Goal: Task Accomplishment & Management: Manage account settings

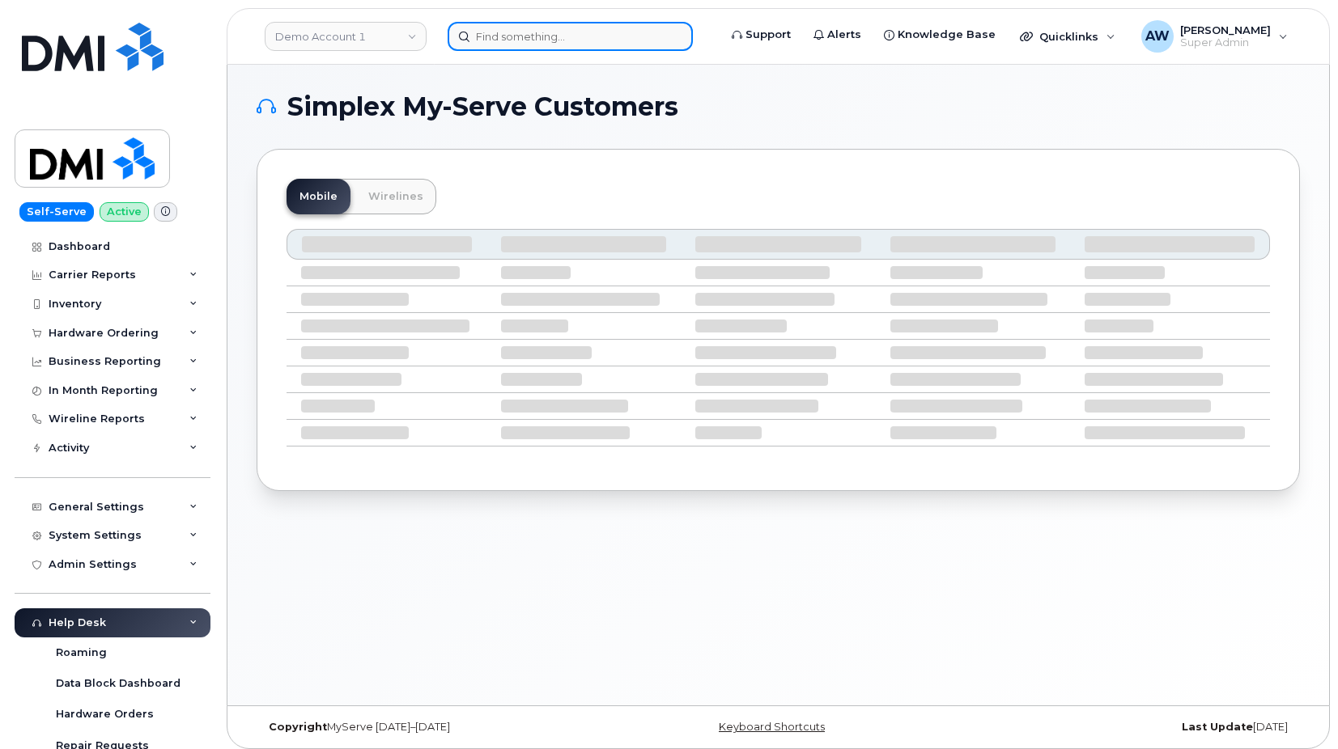
click at [512, 32] on input at bounding box center [569, 36] width 245 height 29
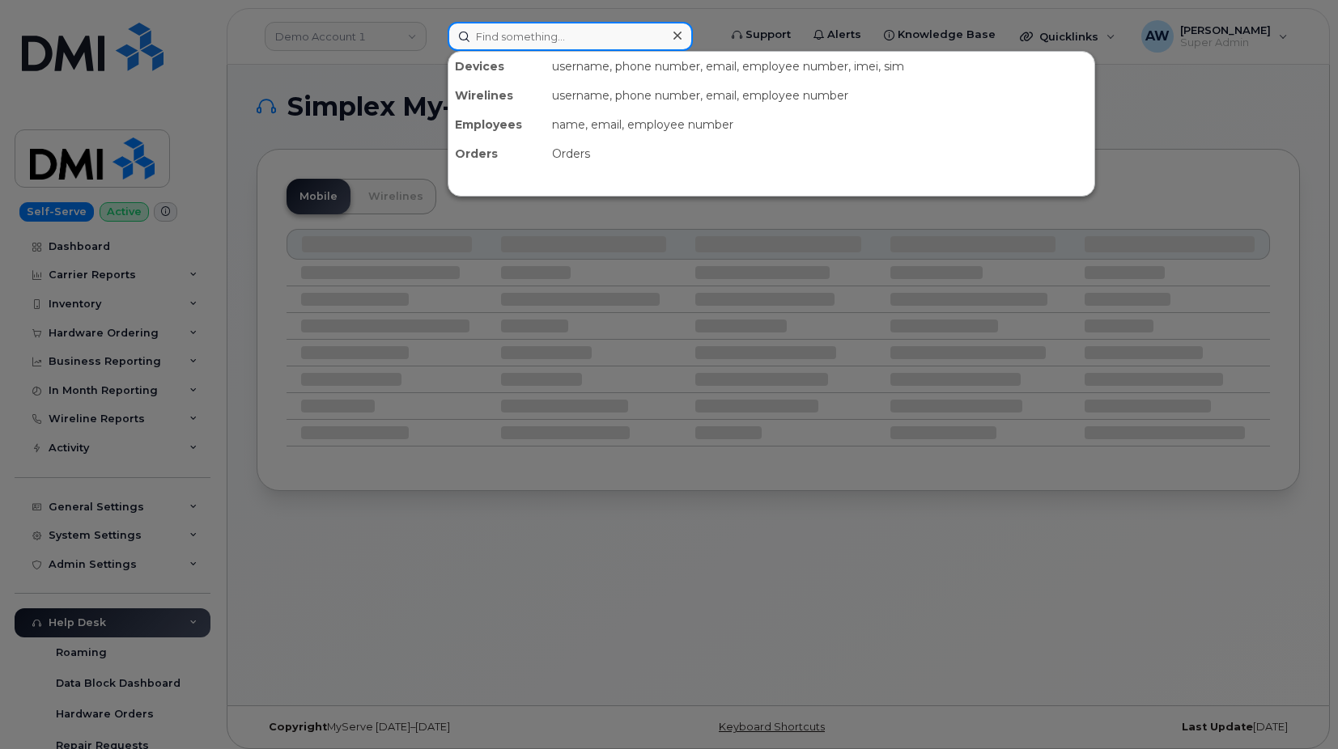
paste input "8643576385"
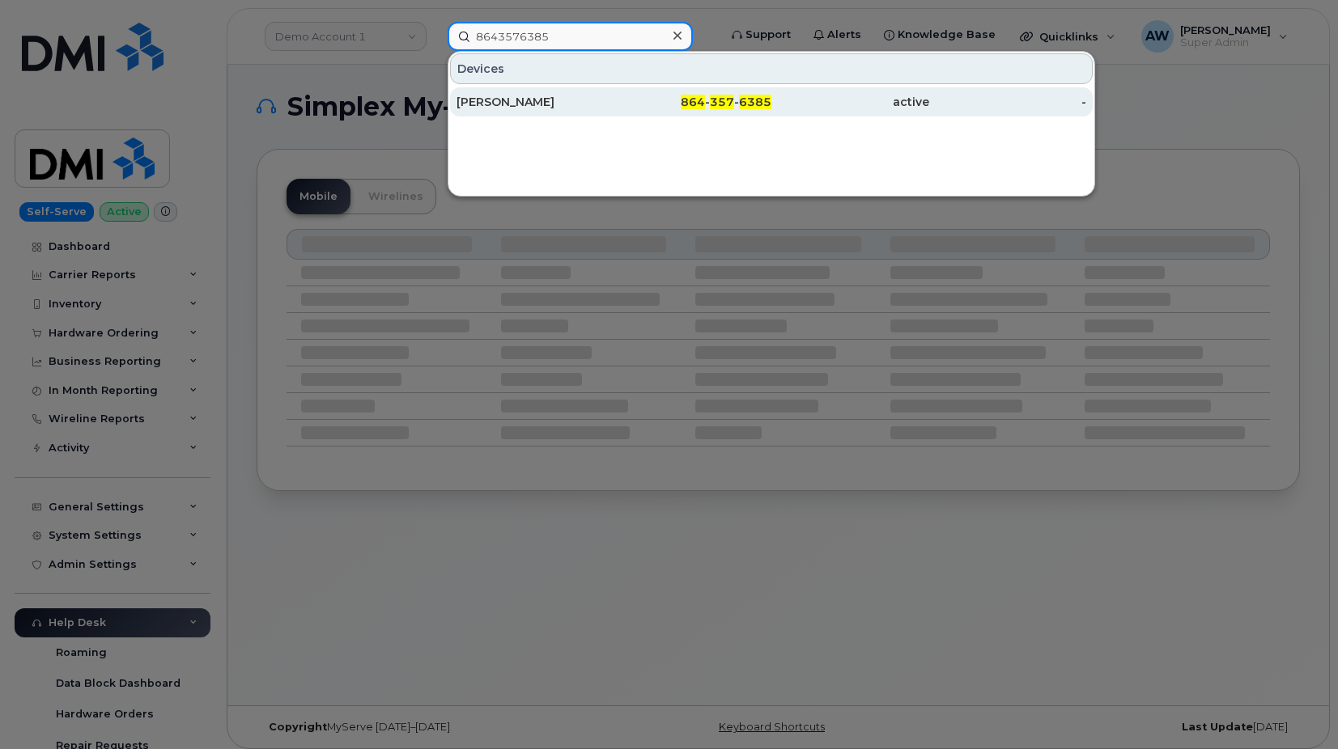
type input "8643576385"
click at [528, 93] on div "[PERSON_NAME]" at bounding box center [535, 101] width 158 height 29
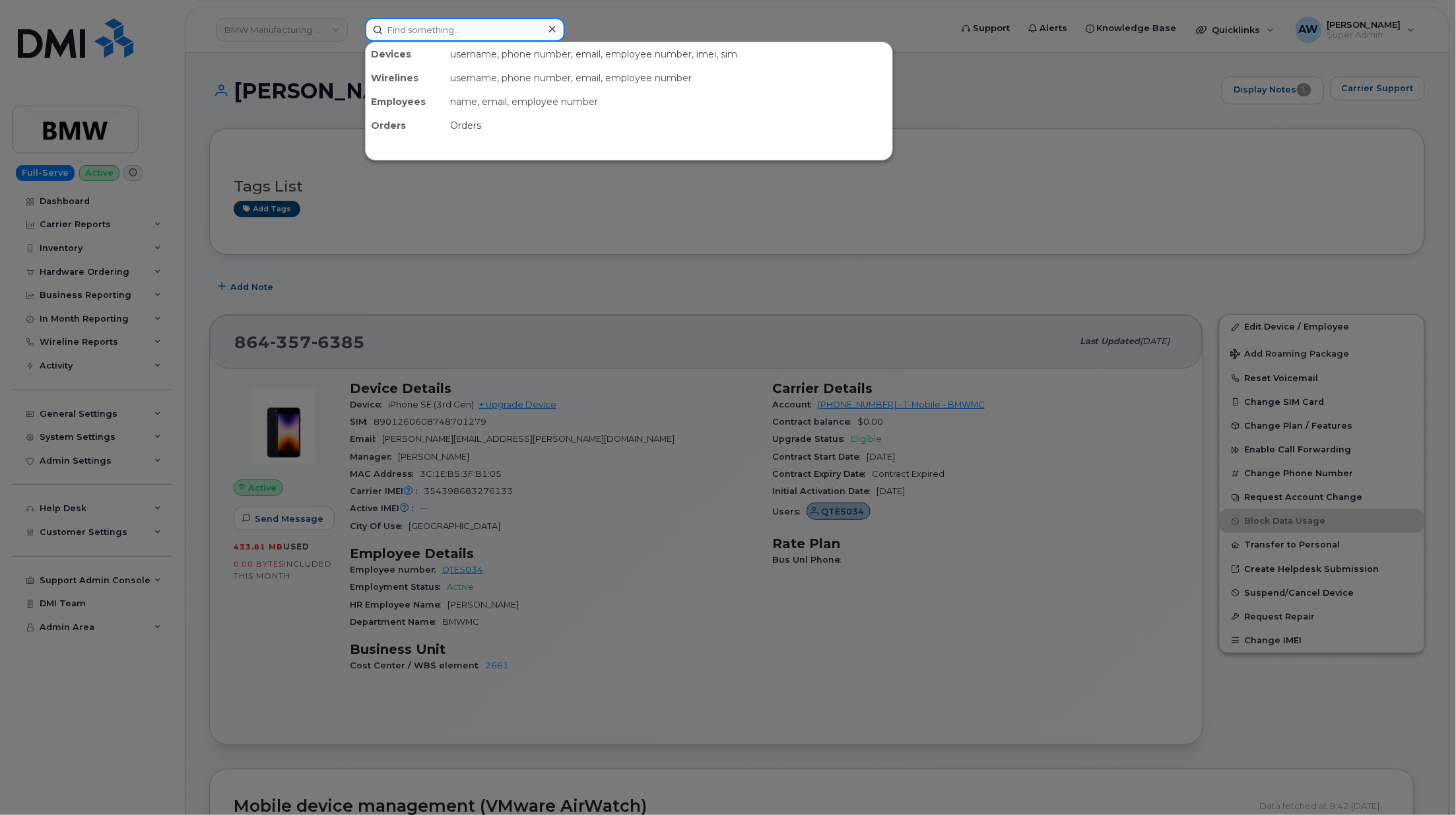
click at [406, 24] on input at bounding box center [464, 29] width 200 height 24
paste input "5513788947"
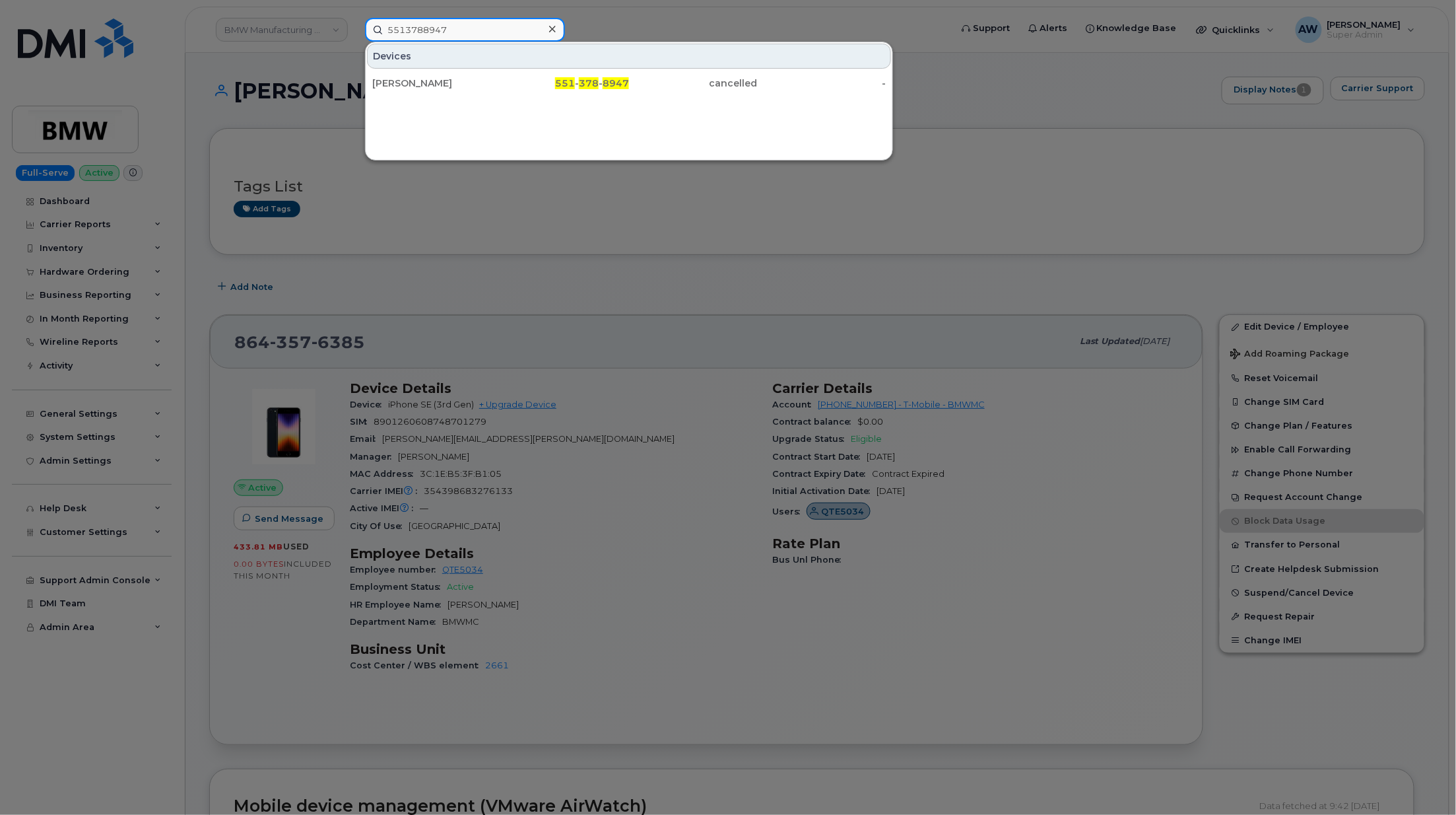
type input "5513788947"
click at [438, 85] on div "Valerie Damolaris" at bounding box center [436, 83] width 129 height 13
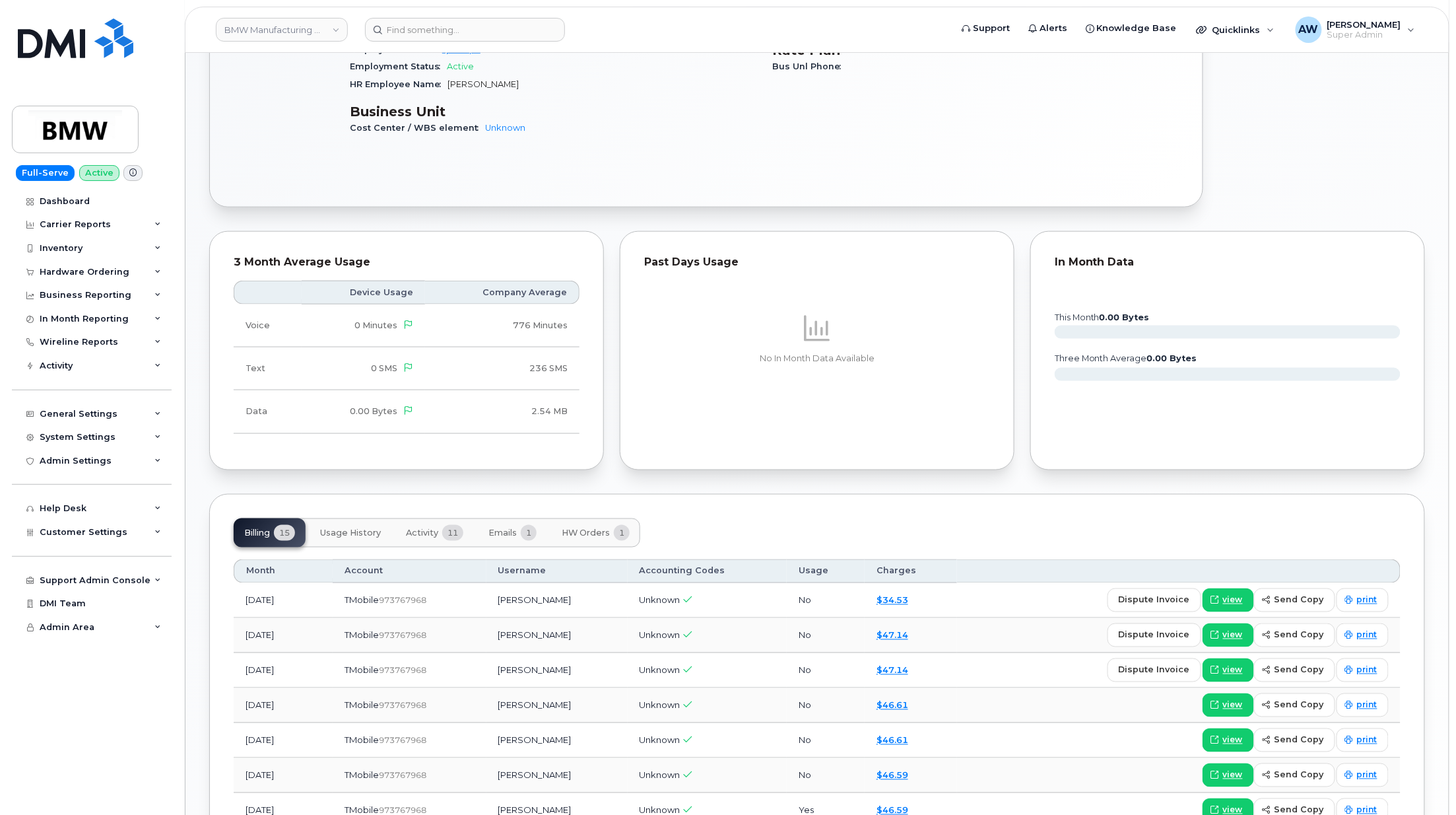
scroll to position [528, 0]
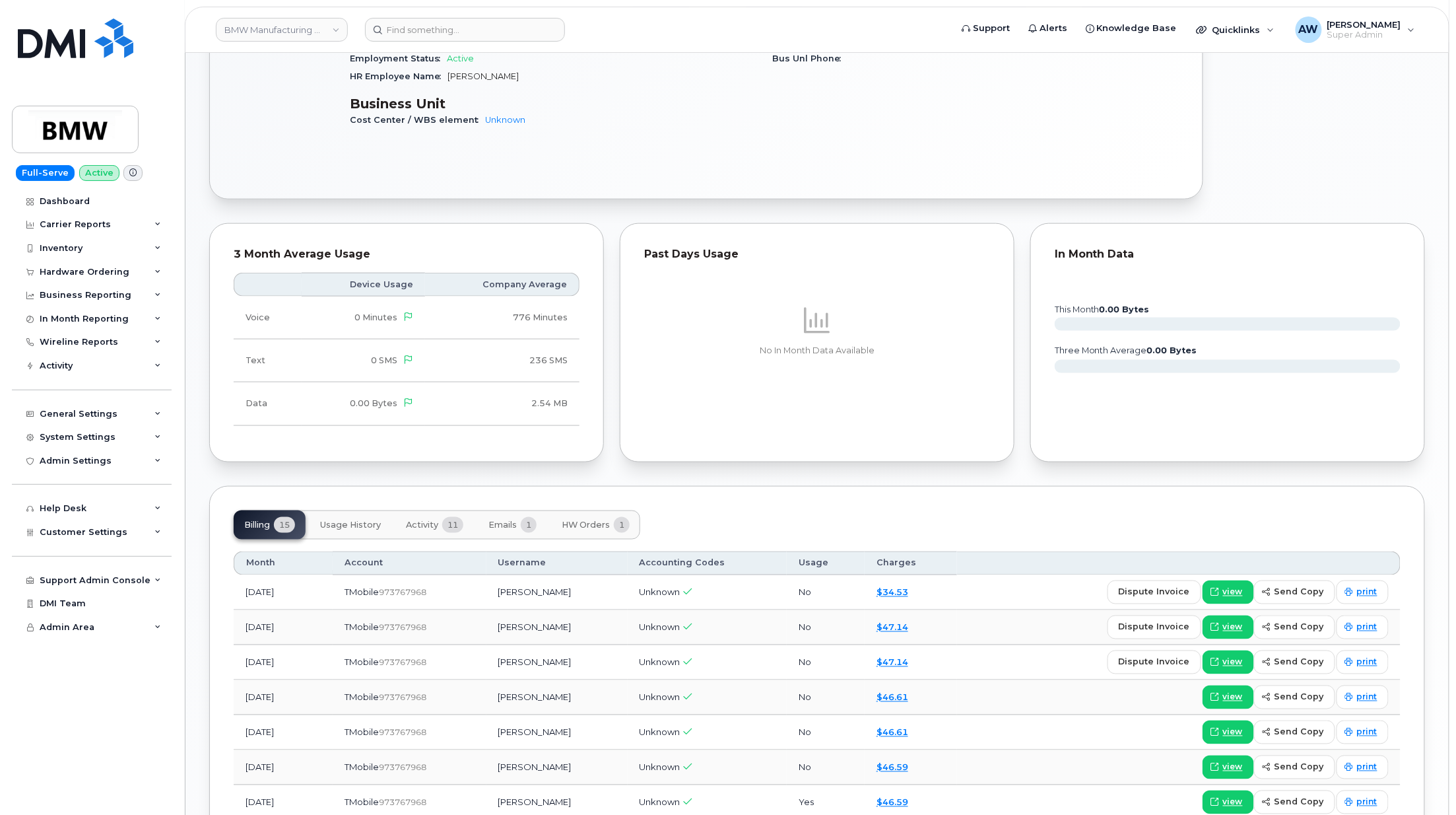
click at [423, 525] on span "Activity" at bounding box center [423, 525] width 33 height 11
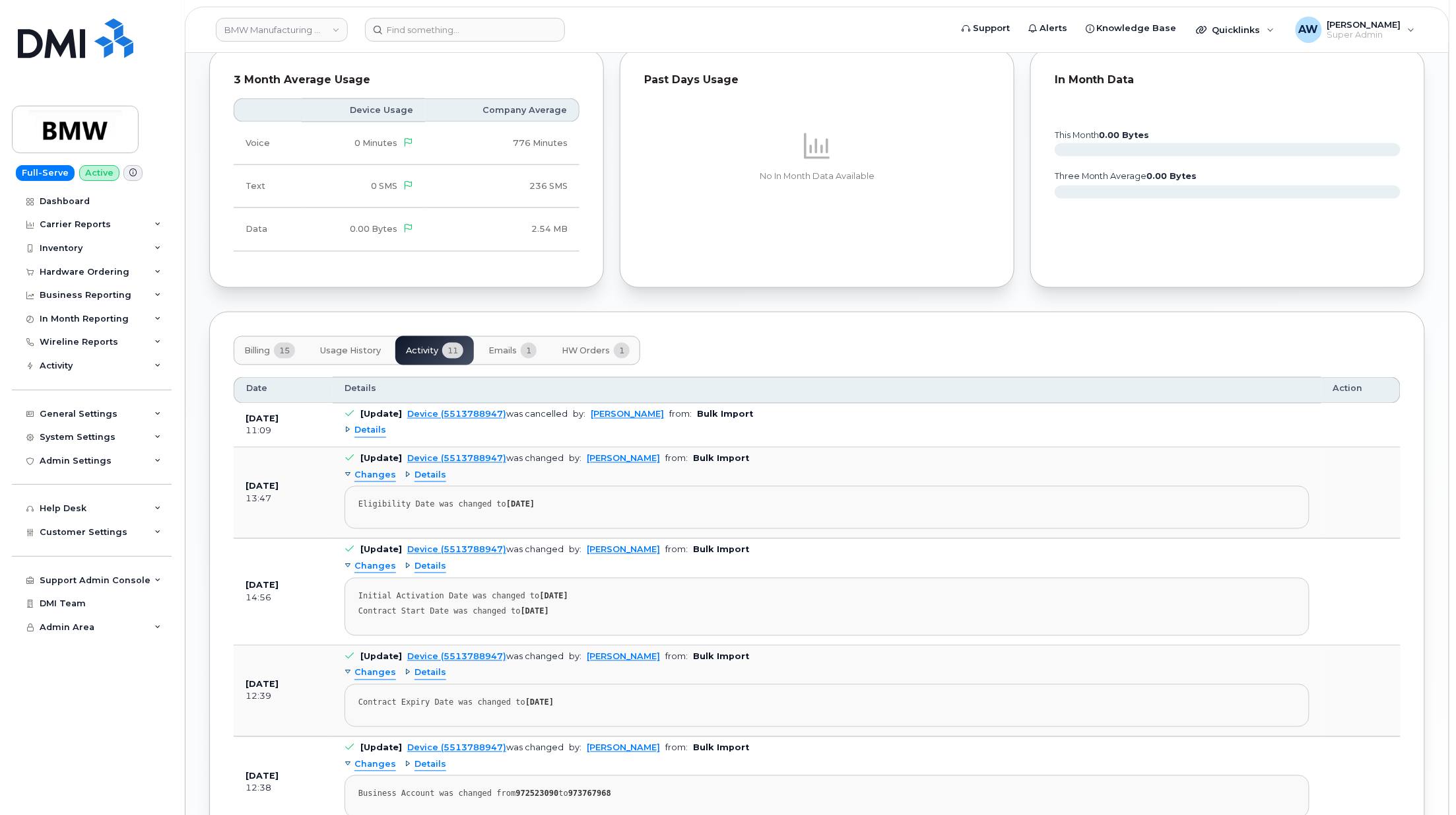
scroll to position [704, 0]
click at [369, 436] on span "Details" at bounding box center [370, 429] width 32 height 12
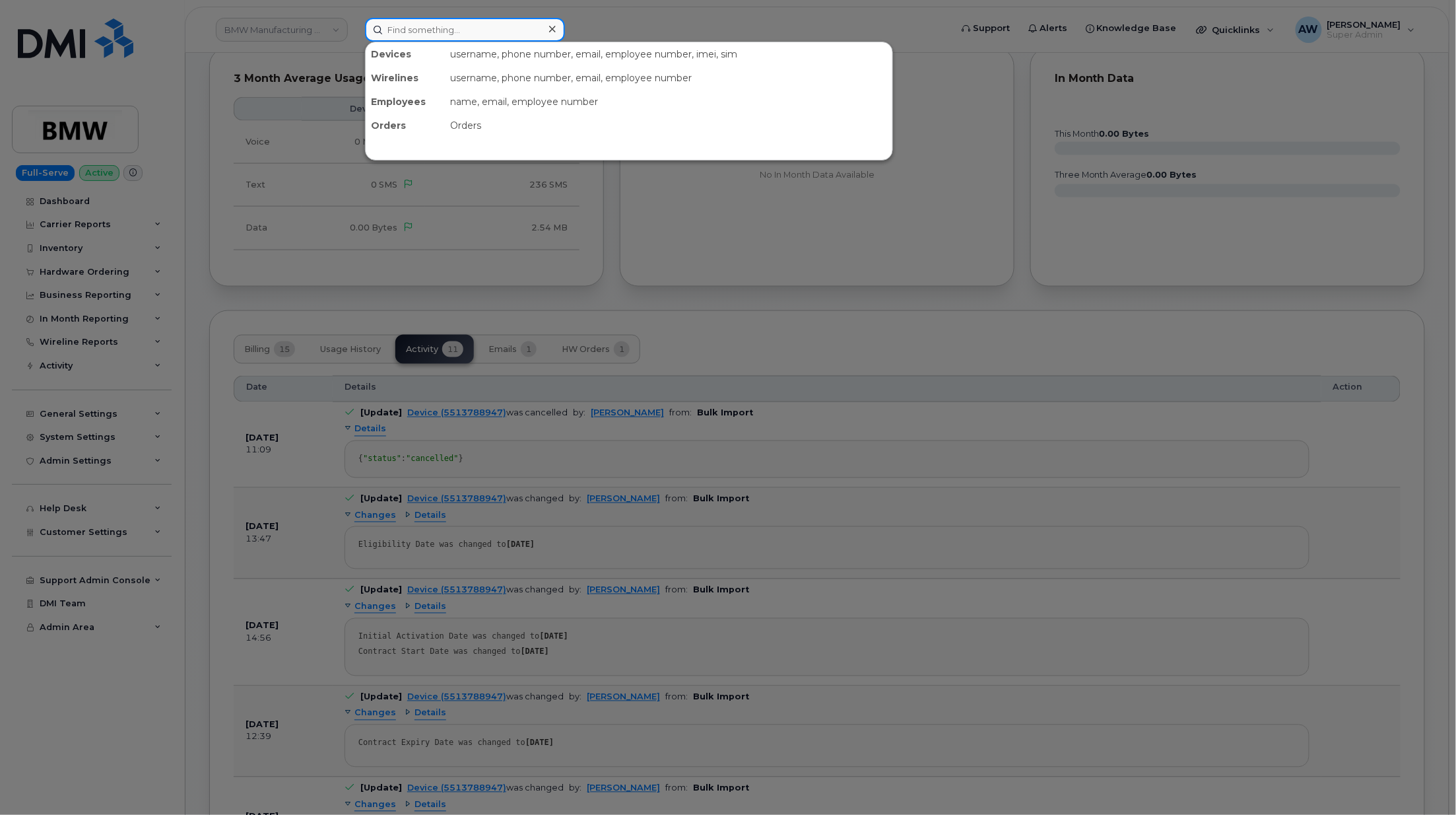
click at [493, 24] on input at bounding box center [464, 29] width 200 height 24
paste input "2019526230"
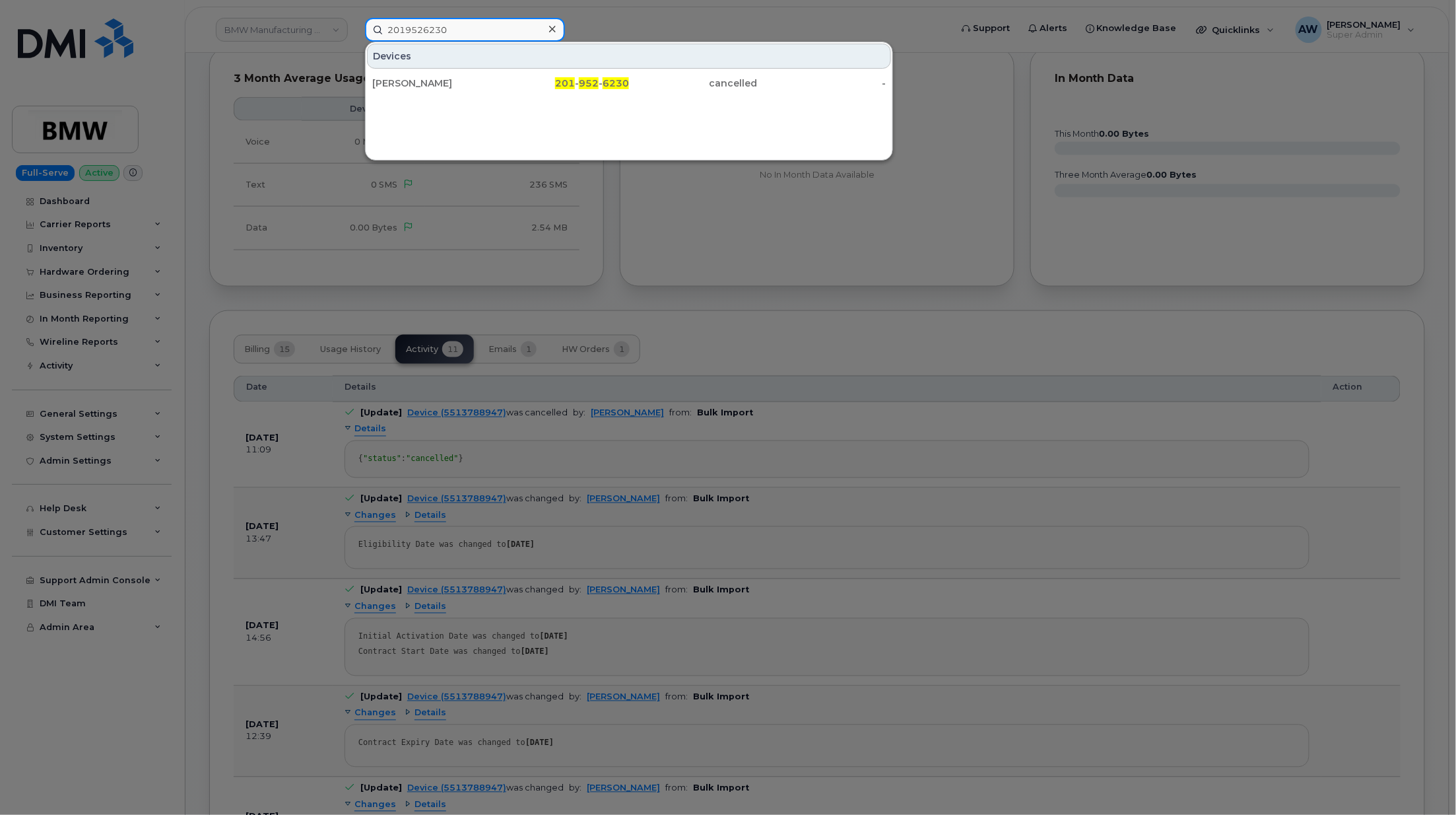
type input "2019526230"
click at [502, 92] on div "201 - 952 - 6230" at bounding box center [565, 82] width 129 height 24
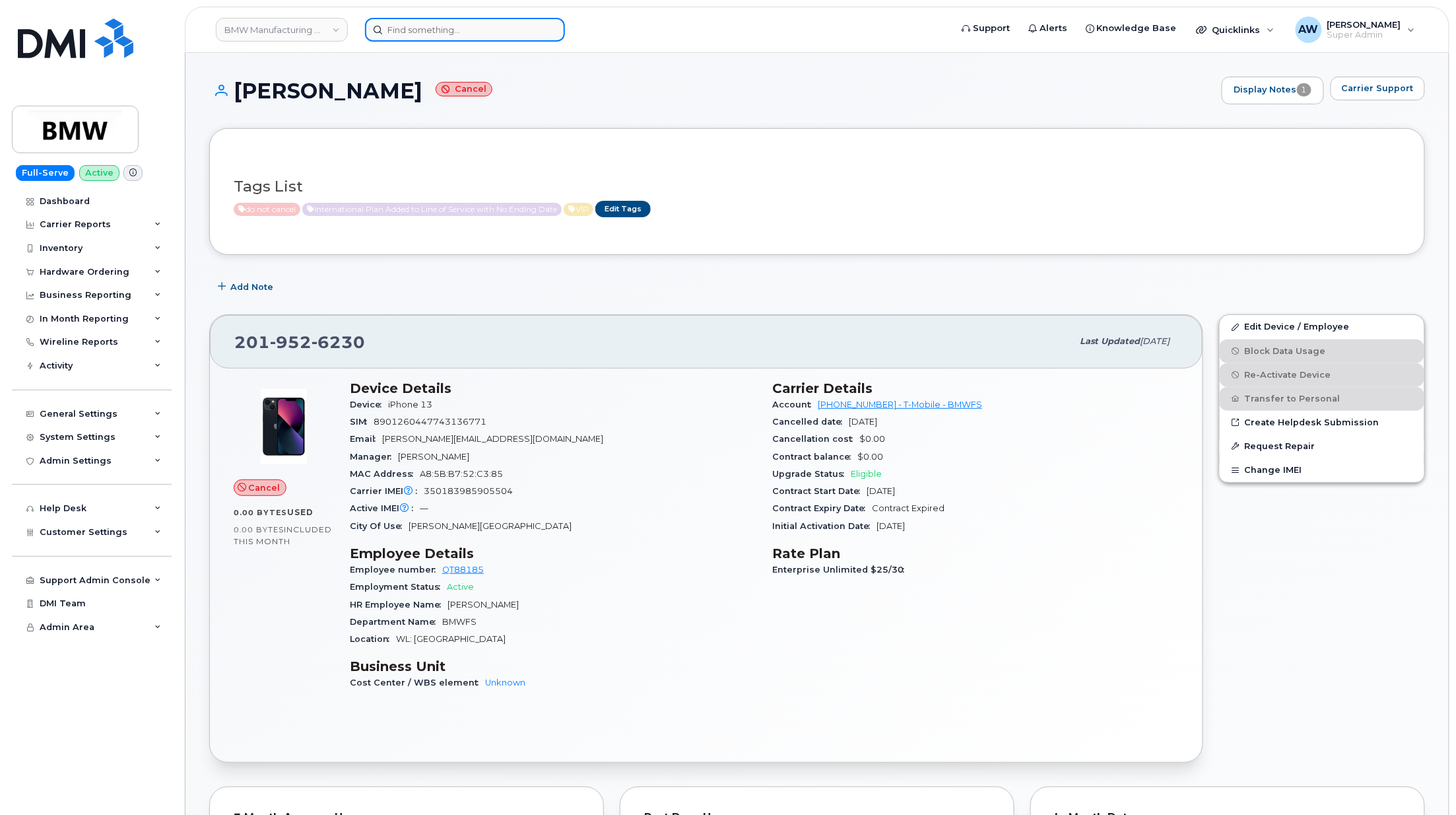
click at [466, 19] on input at bounding box center [464, 29] width 200 height 24
paste input "8647836559"
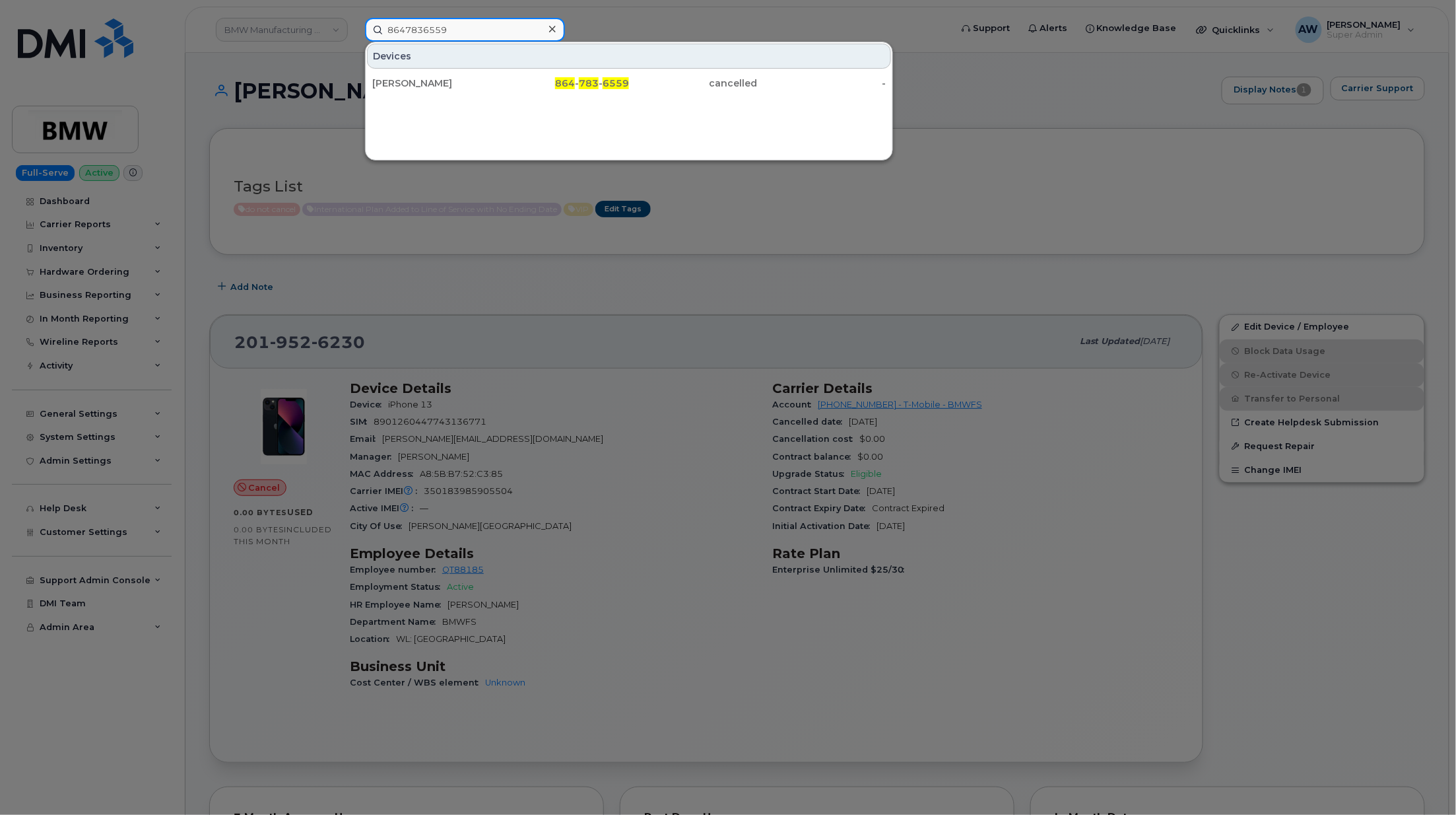
click at [483, 23] on input "8647836559" at bounding box center [464, 29] width 200 height 24
paste input "2790112"
click at [462, 16] on div at bounding box center [728, 407] width 1456 height 815
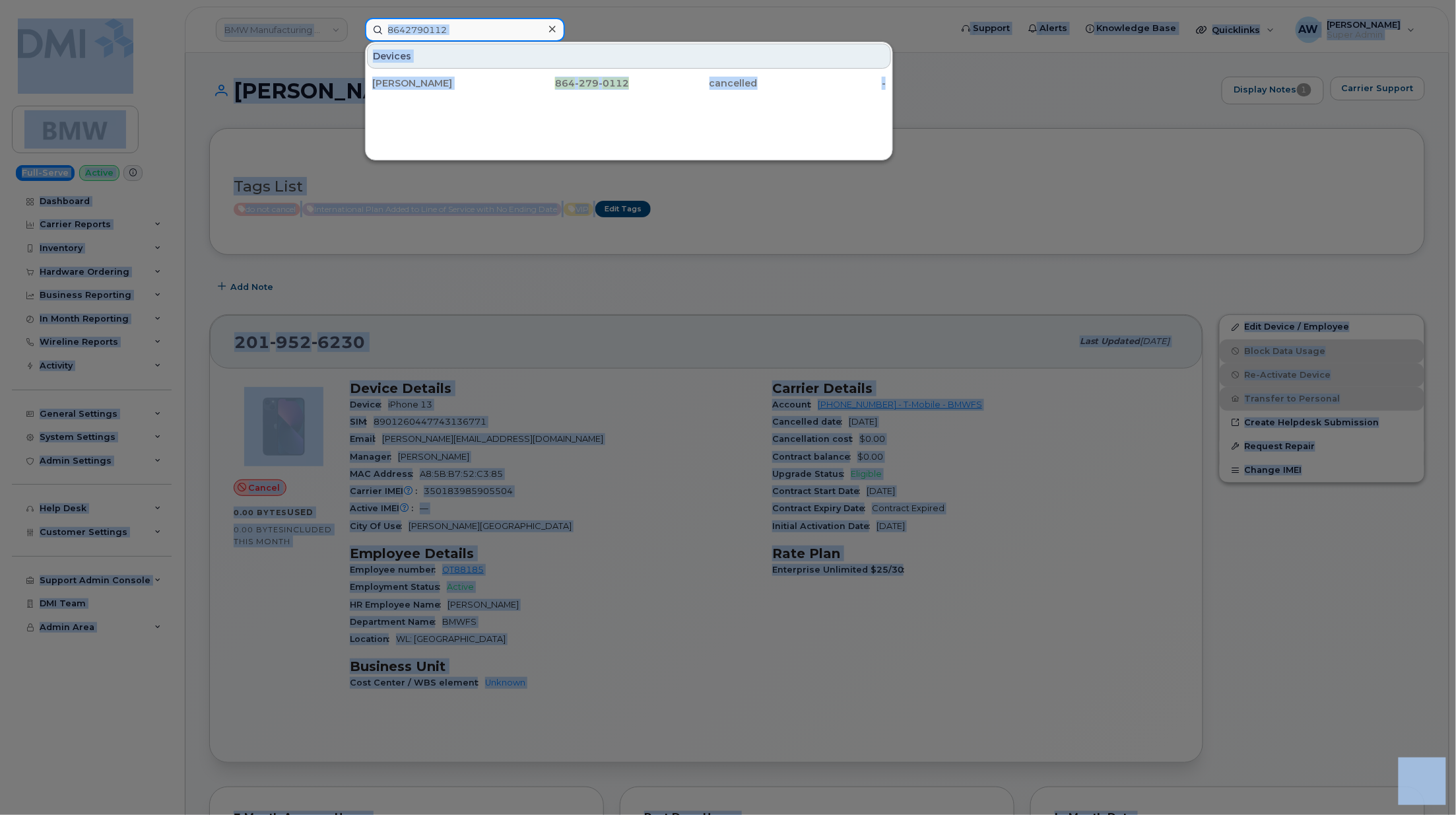
click at [463, 29] on input "8642790112" at bounding box center [464, 29] width 200 height 24
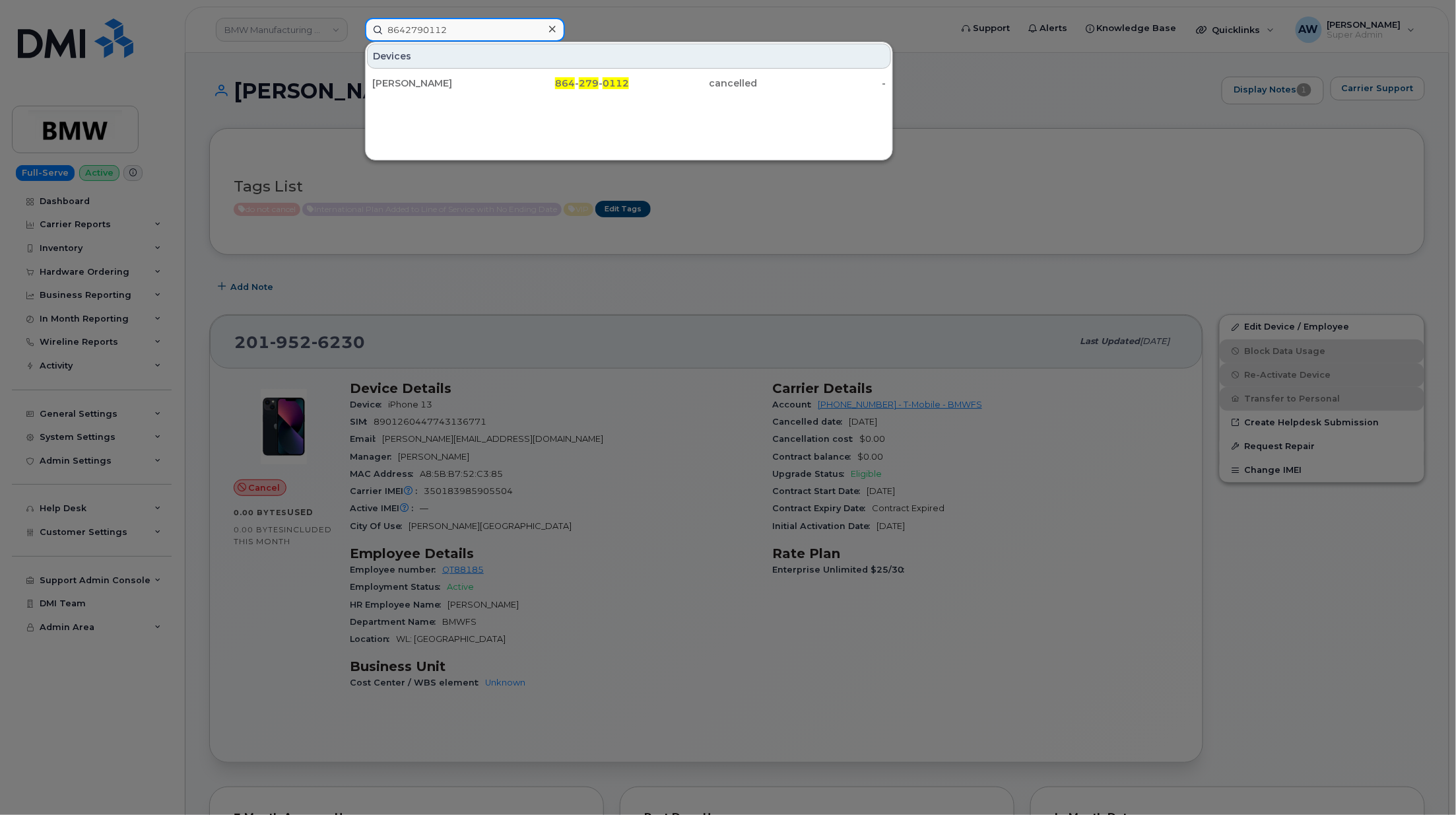
paste input "5694073"
type input "8645694073"
click at [232, 50] on div at bounding box center [728, 407] width 1456 height 815
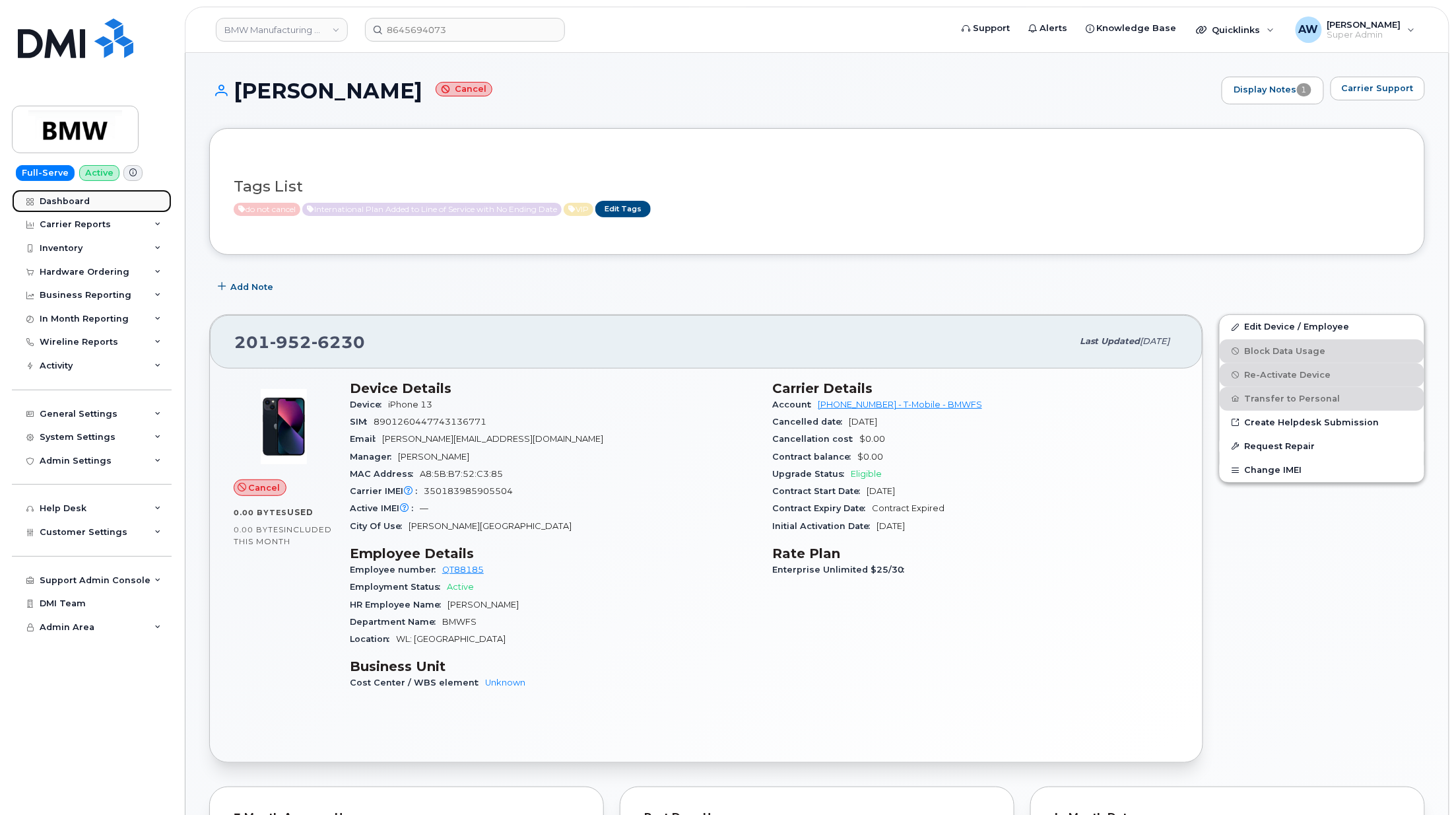
click at [106, 192] on link "Dashboard" at bounding box center [92, 201] width 160 height 24
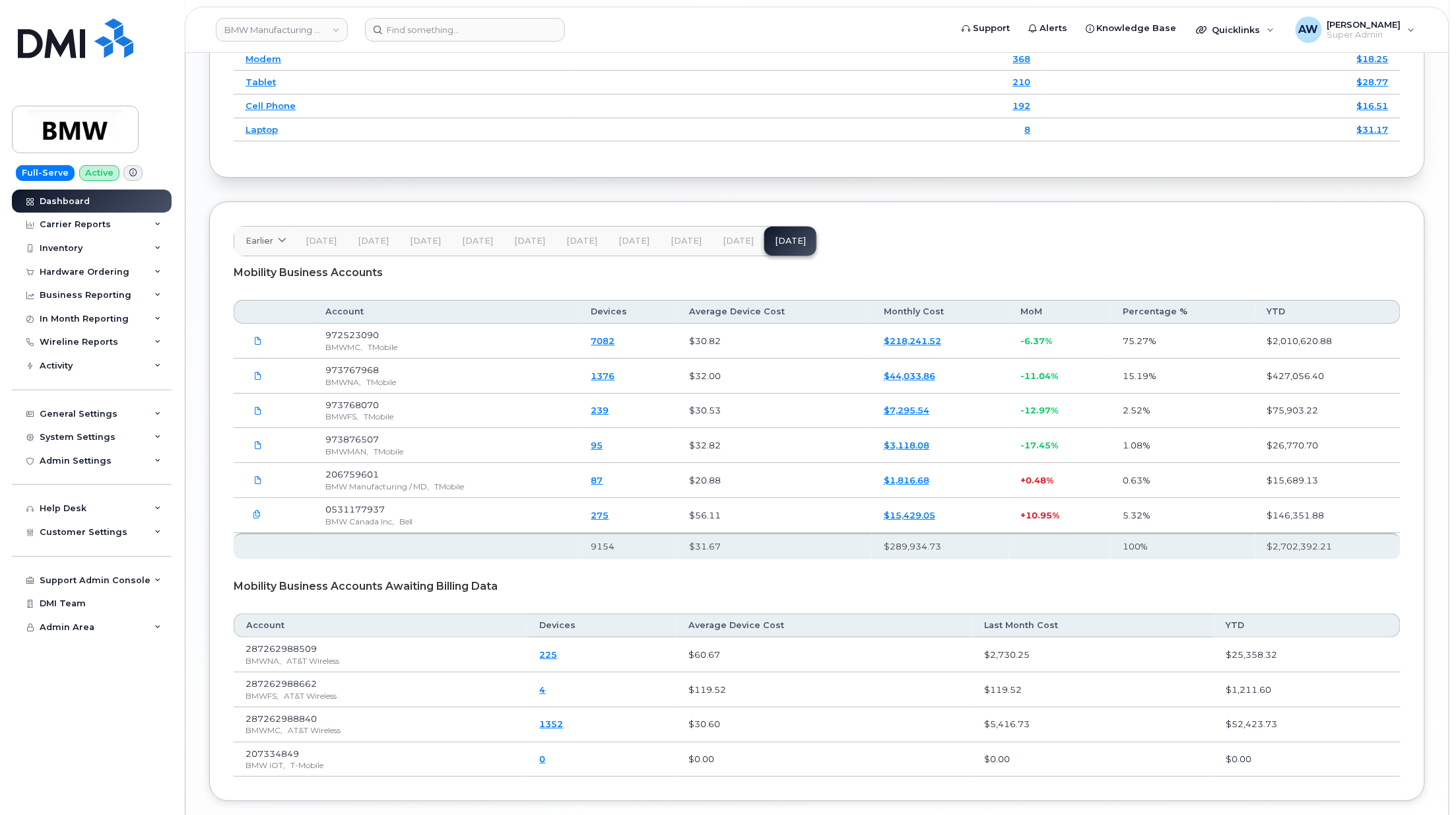
scroll to position [1969, 0]
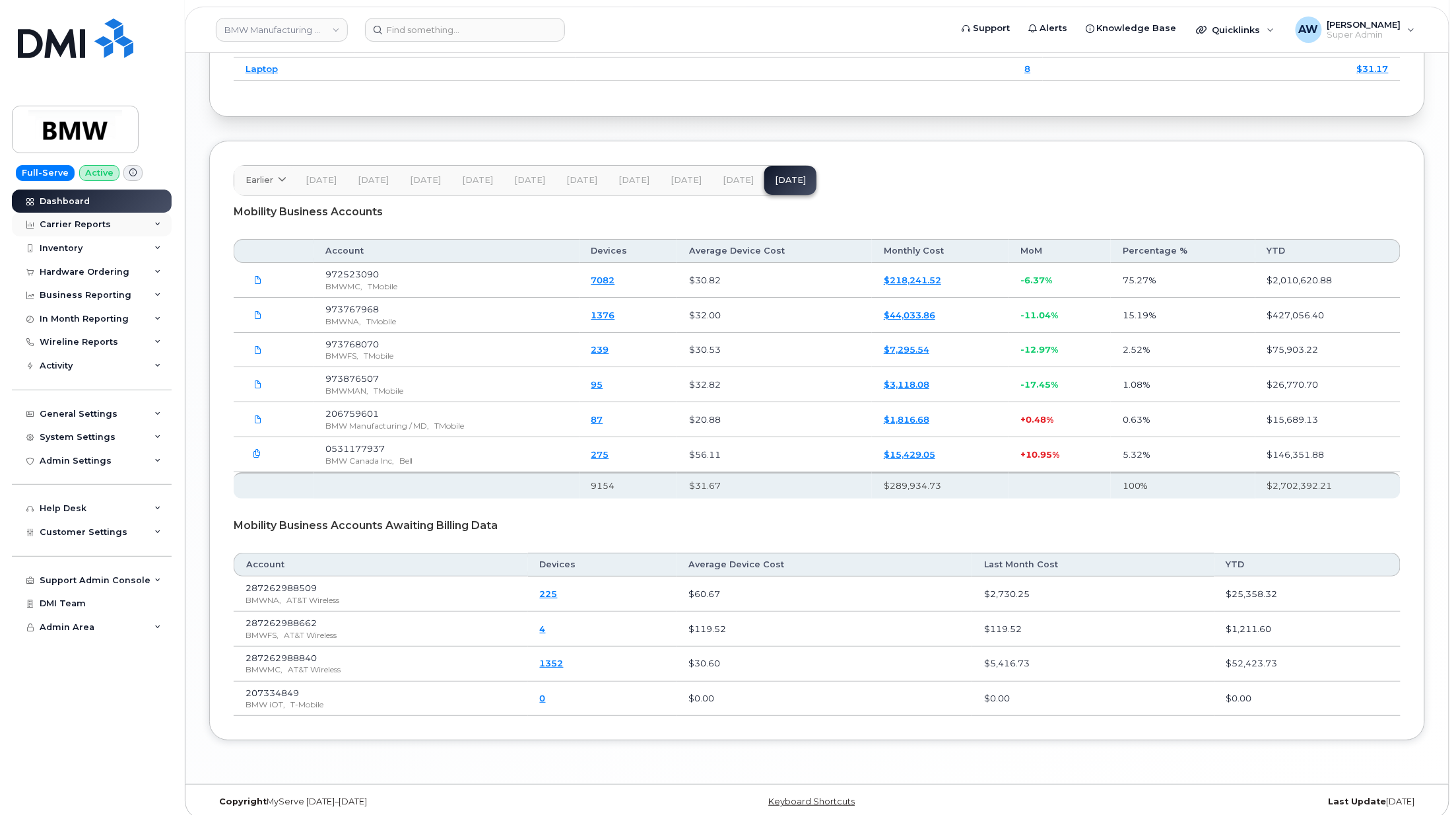
click at [124, 225] on div "Carrier Reports" at bounding box center [92, 224] width 160 height 24
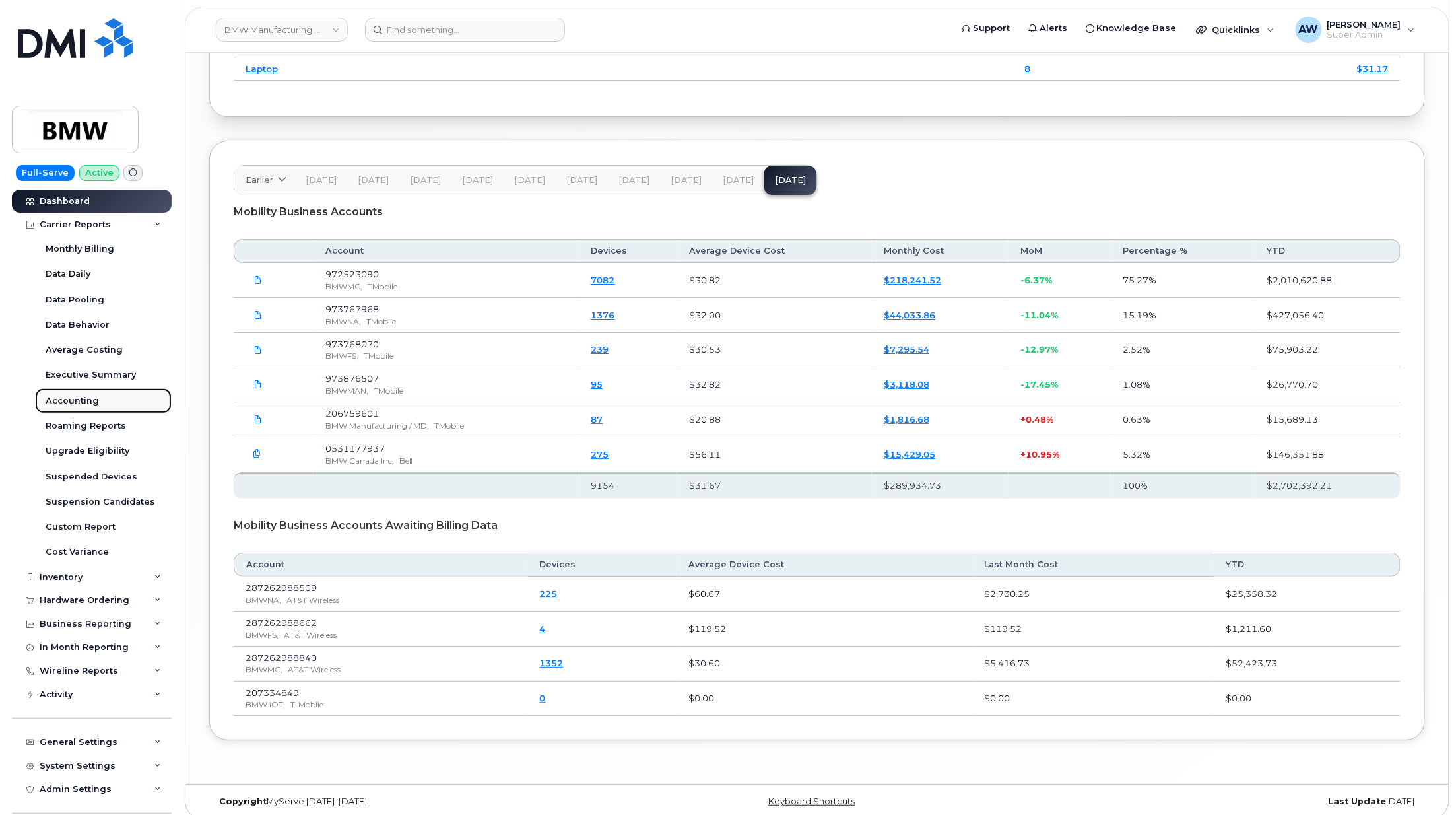
click at [109, 399] on link "Accounting" at bounding box center [103, 401] width 136 height 25
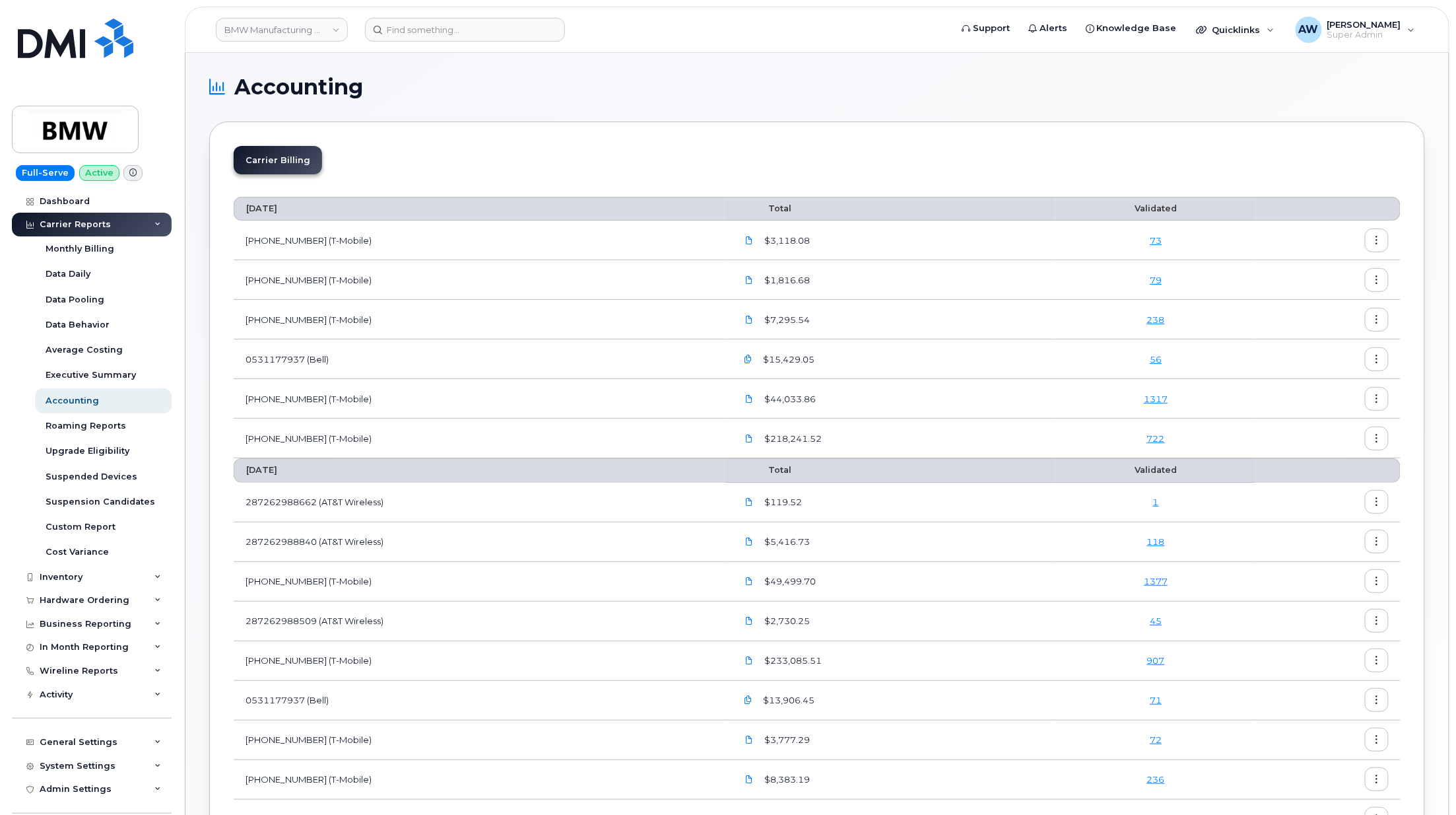
click at [1379, 247] on button "button" at bounding box center [1376, 240] width 24 height 24
click at [1354, 299] on div "Download" at bounding box center [1330, 295] width 117 height 25
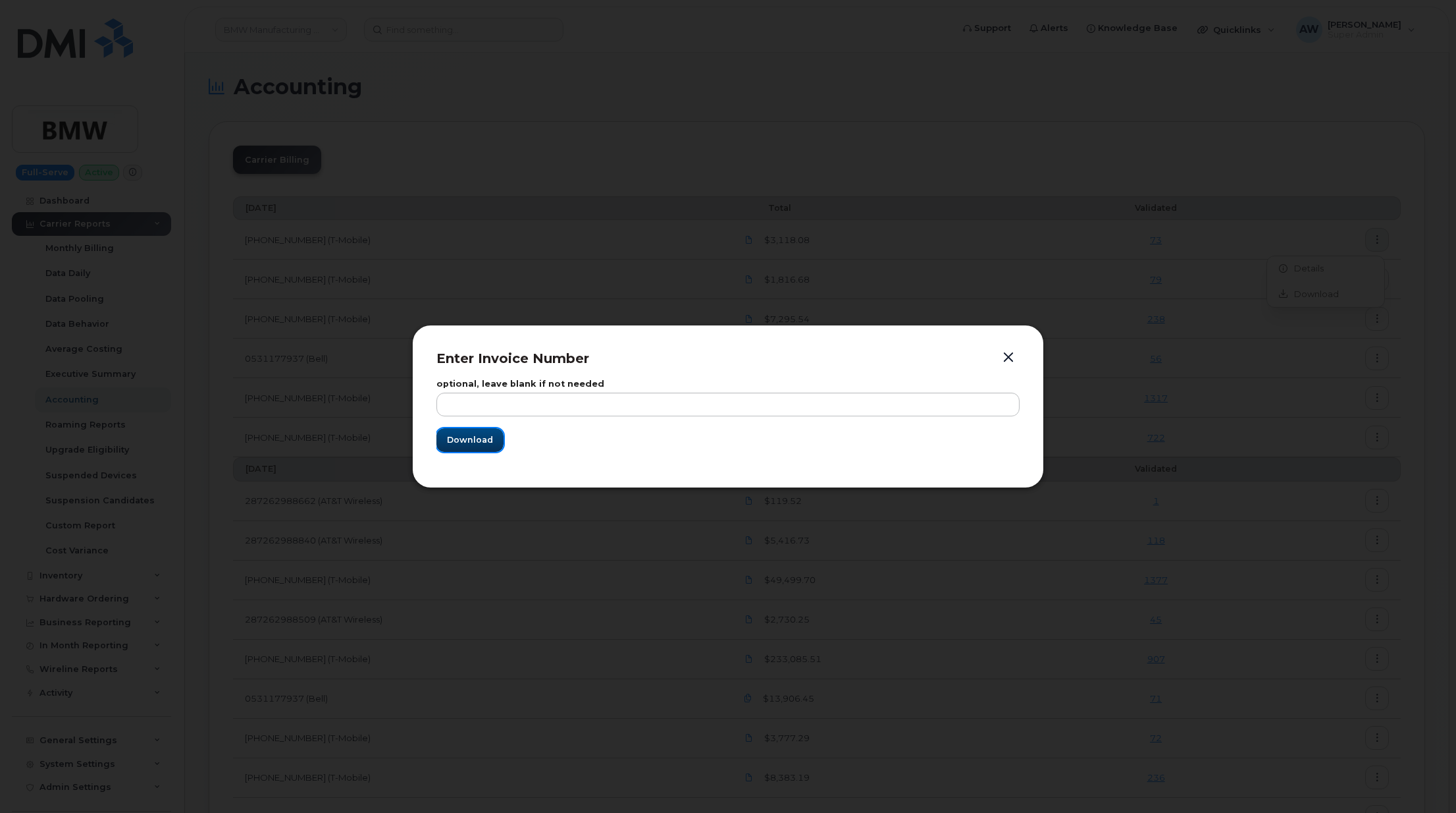
click at [464, 435] on span "Download" at bounding box center [469, 439] width 46 height 12
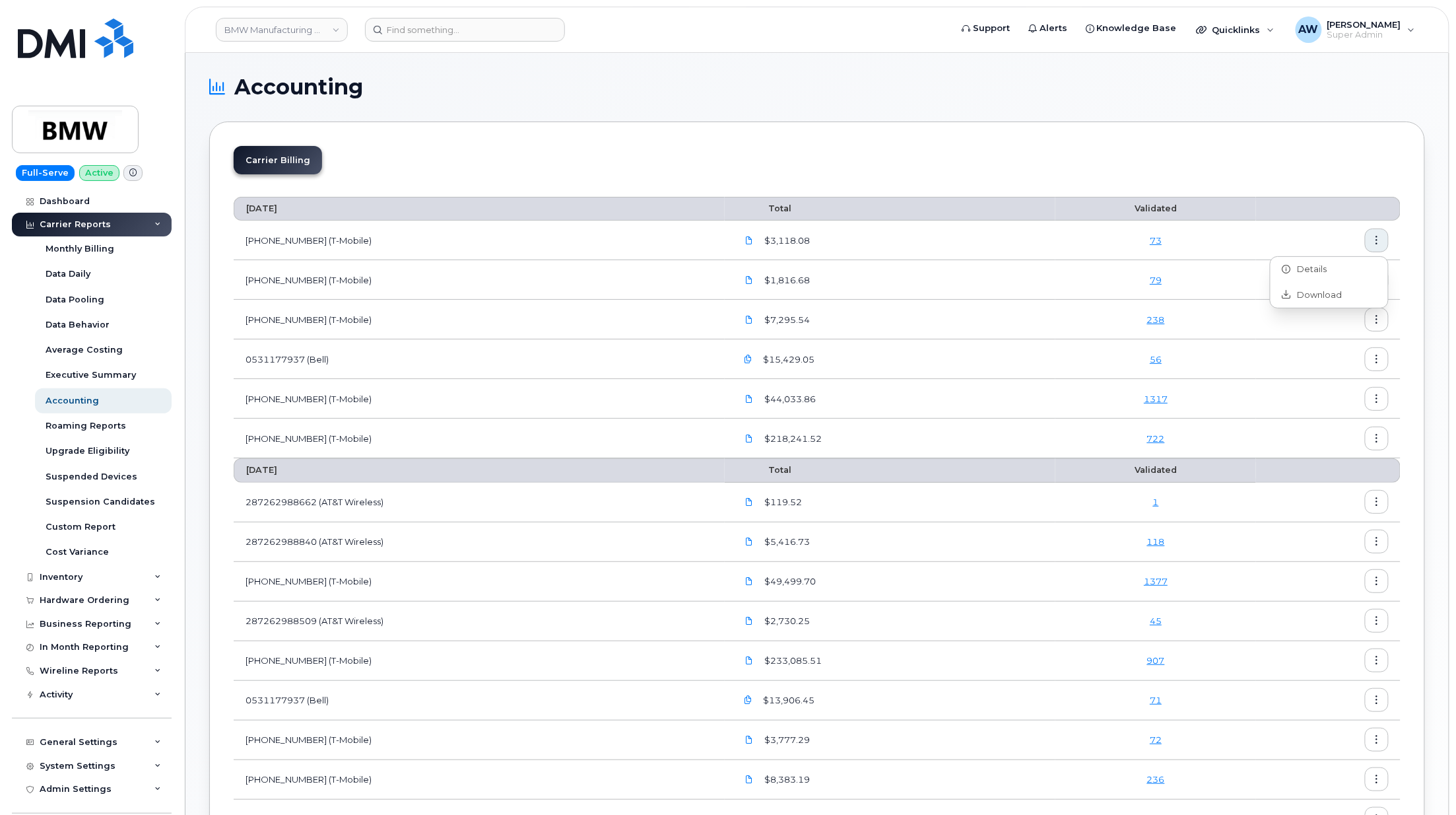
click at [1349, 378] on td at bounding box center [1328, 359] width 144 height 40
click at [1379, 281] on icon "button" at bounding box center [1377, 280] width 9 height 9
click at [1349, 334] on div "Download" at bounding box center [1330, 334] width 117 height 25
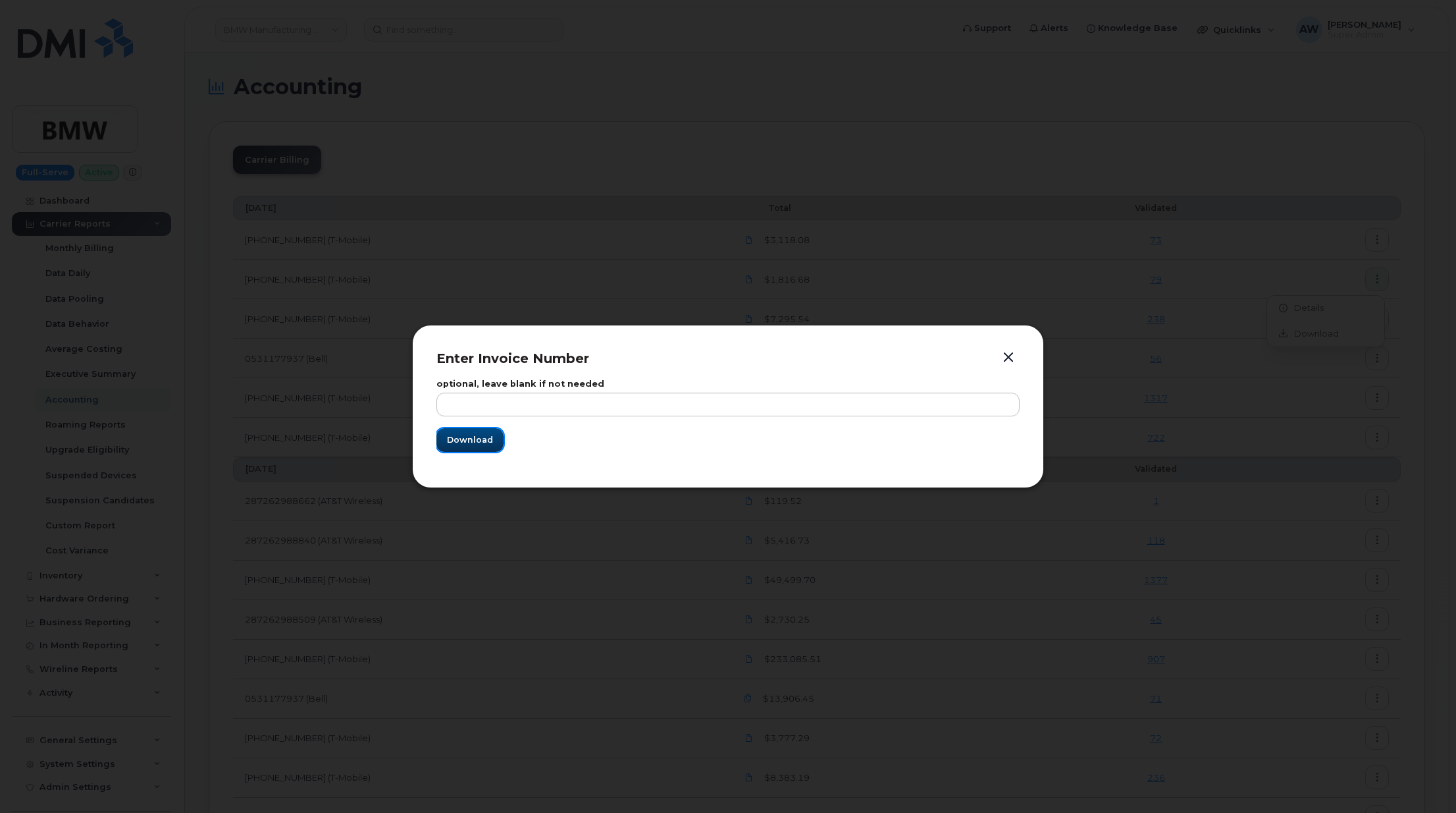
click at [467, 451] on button "Download" at bounding box center [469, 439] width 68 height 24
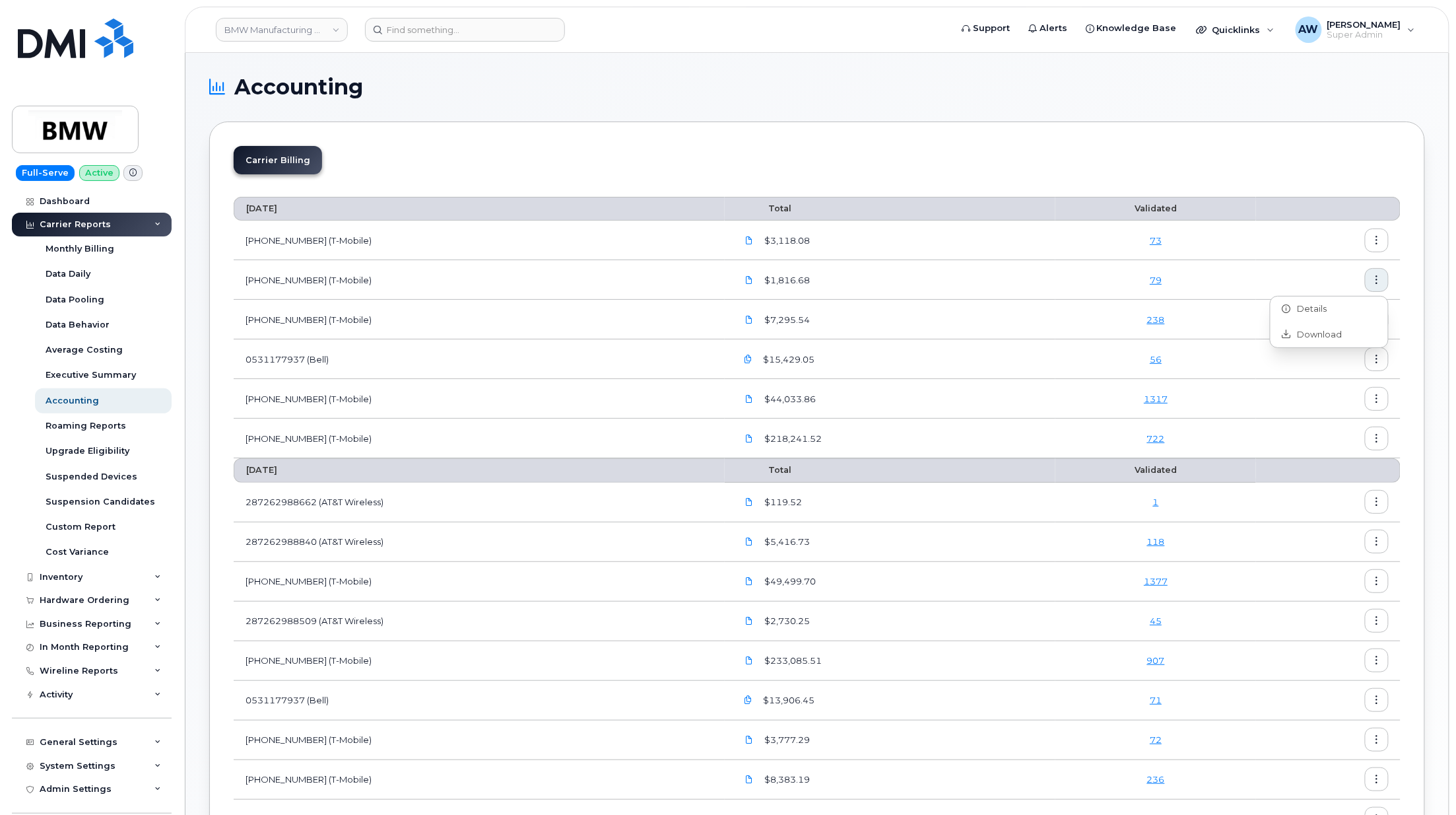
click at [1405, 389] on div "Carrier Billing September 2025 Total Validated 973876507 (T-Mobile) $3,118.08 7…" at bounding box center [817, 711] width 1215 height 1180
click at [1381, 317] on icon "button" at bounding box center [1377, 320] width 9 height 9
click at [1357, 379] on div "Download" at bounding box center [1330, 374] width 117 height 25
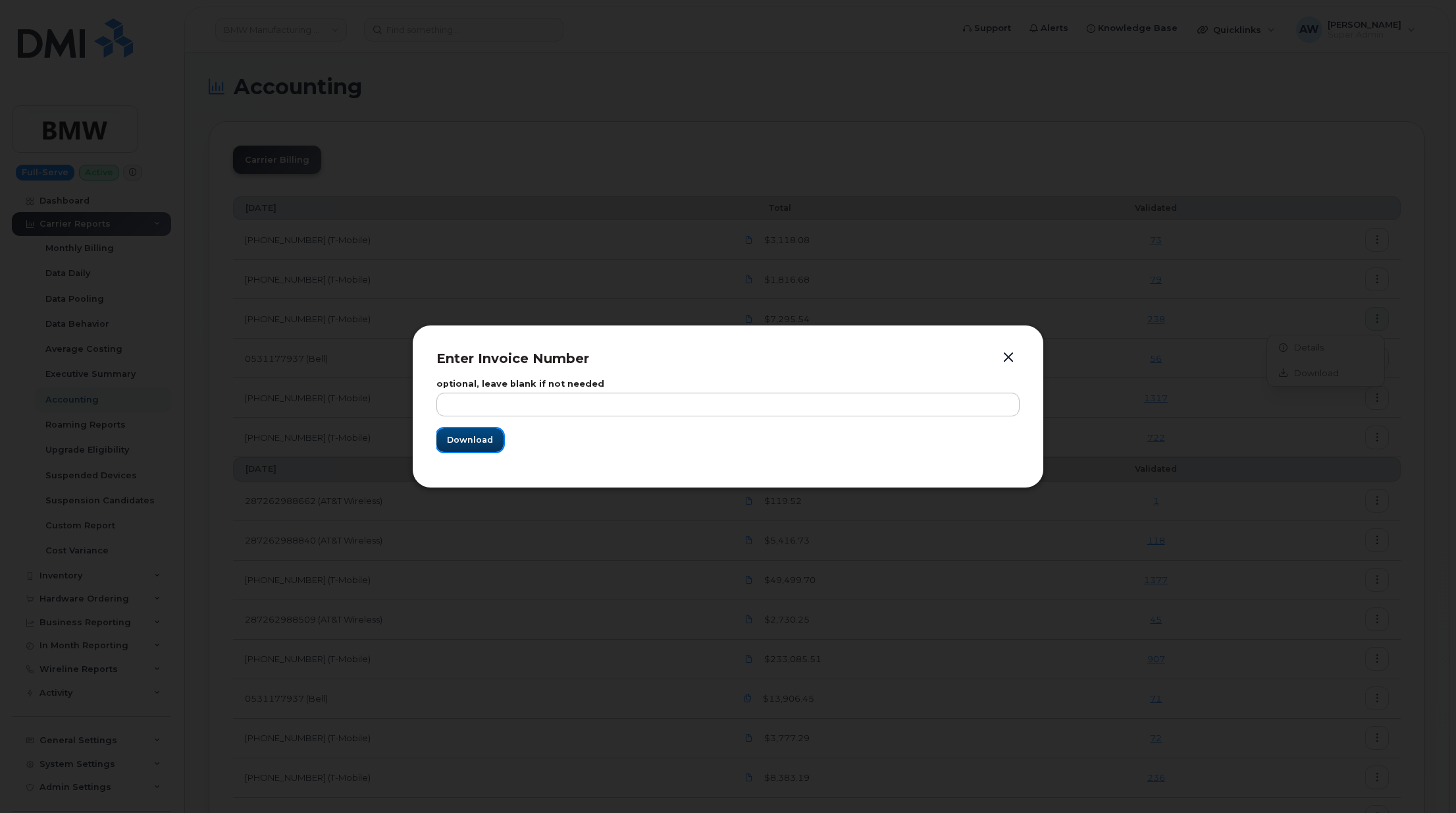
click at [485, 447] on button "Download" at bounding box center [469, 439] width 68 height 24
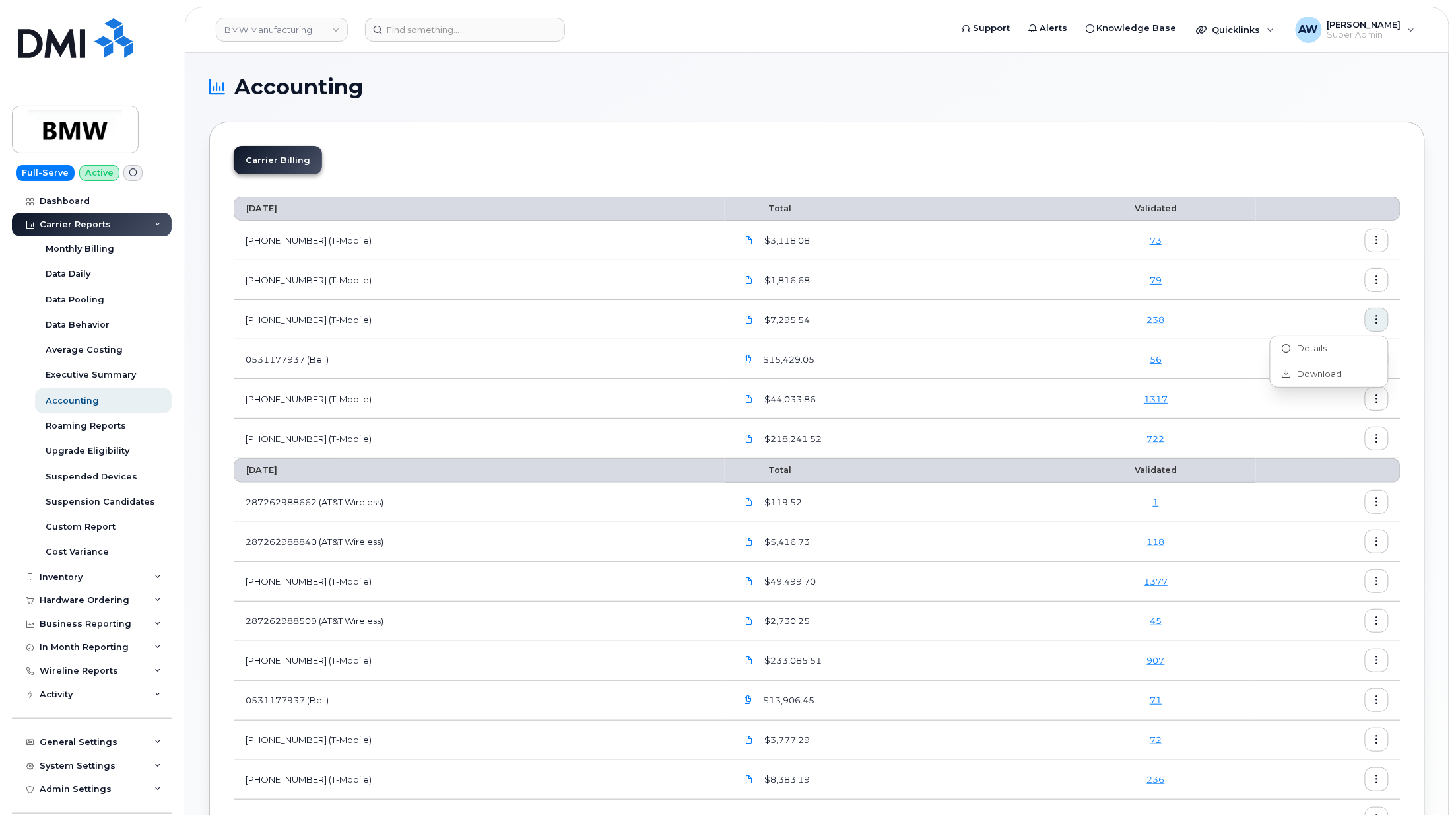
drag, startPoint x: 697, startPoint y: 515, endPoint x: 706, endPoint y: 508, distance: 11.4
click at [697, 515] on td "287262988662 (AT&T Wireless)" at bounding box center [479, 503] width 491 height 40
click at [1385, 405] on button "button" at bounding box center [1376, 398] width 24 height 24
click at [1361, 455] on div "Download" at bounding box center [1330, 454] width 117 height 25
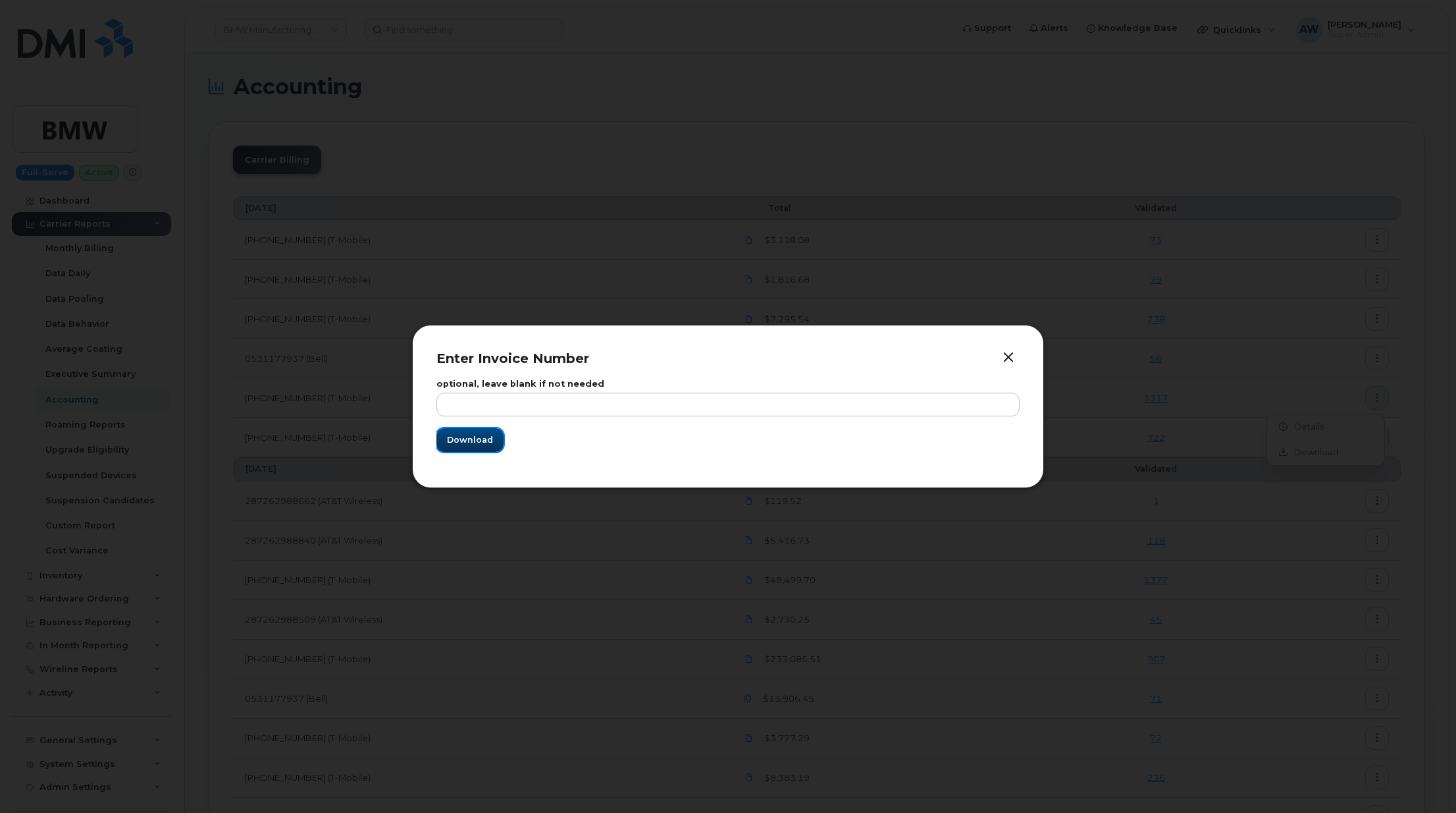
click at [482, 448] on button "Download" at bounding box center [469, 439] width 68 height 24
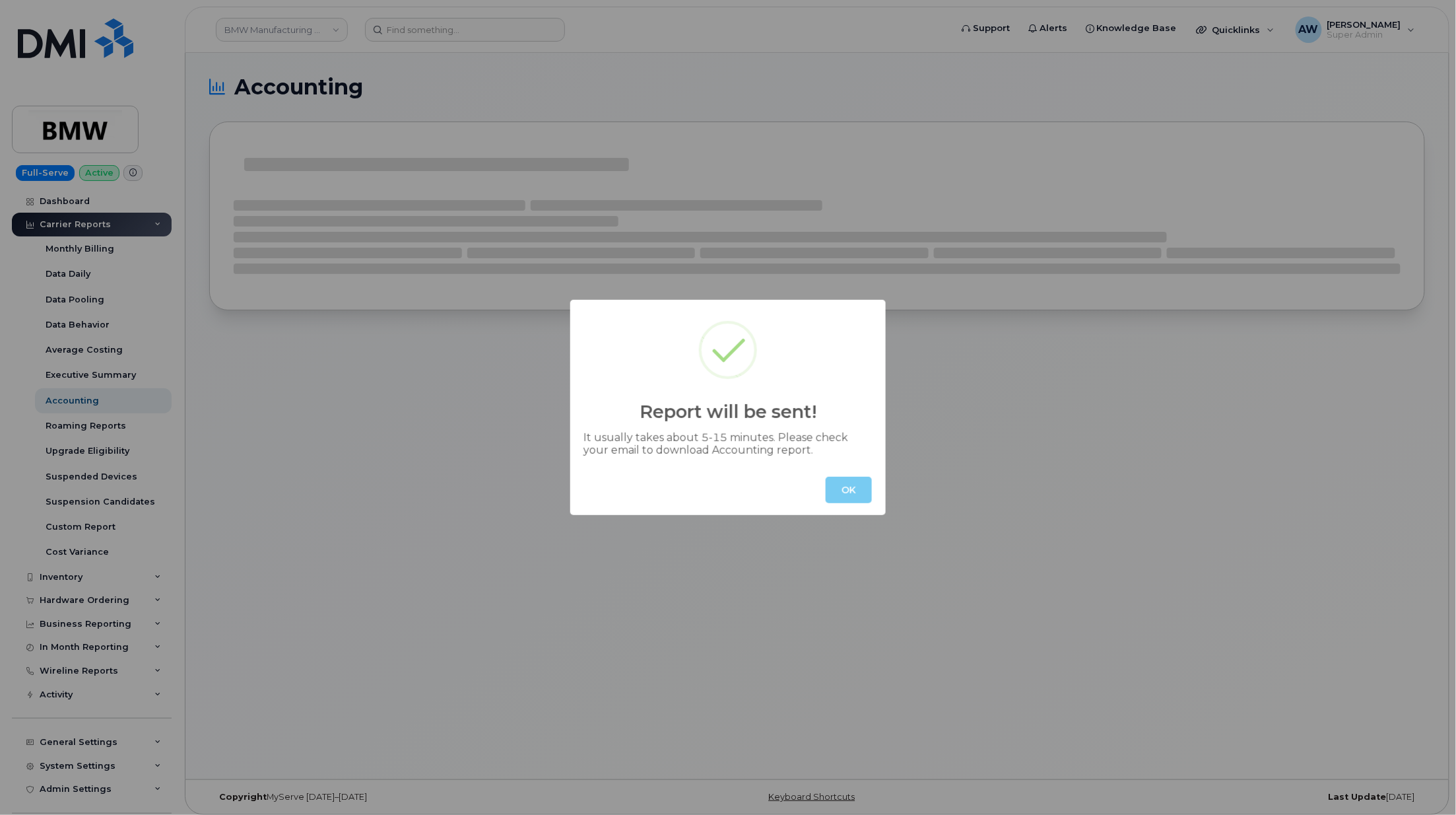
click at [843, 499] on button "OK" at bounding box center [848, 489] width 46 height 26
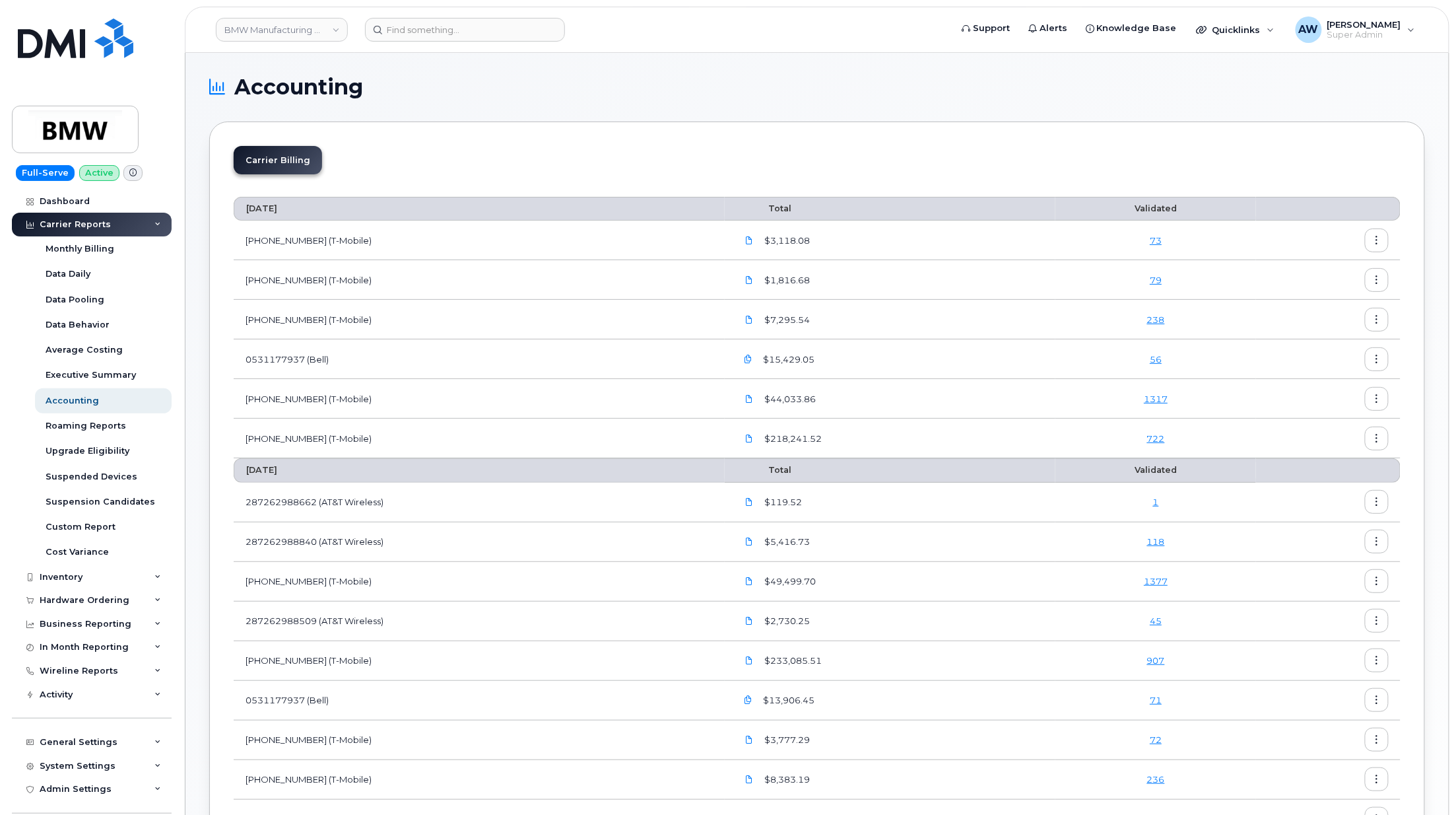
click at [1375, 441] on icon "button" at bounding box center [1377, 438] width 9 height 9
click at [1363, 481] on div "Download" at bounding box center [1330, 493] width 117 height 25
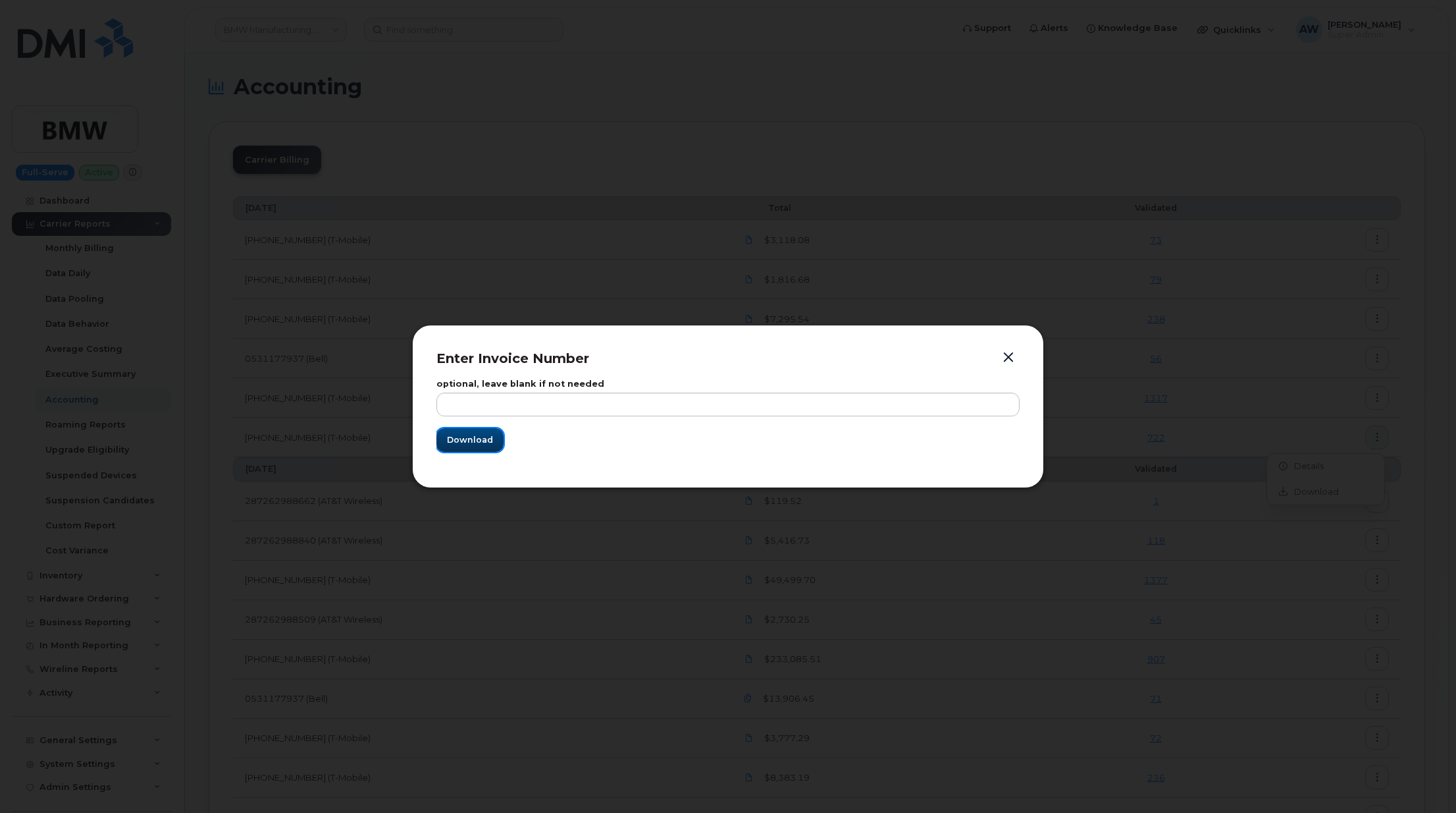
click at [456, 437] on span "Download" at bounding box center [469, 439] width 46 height 12
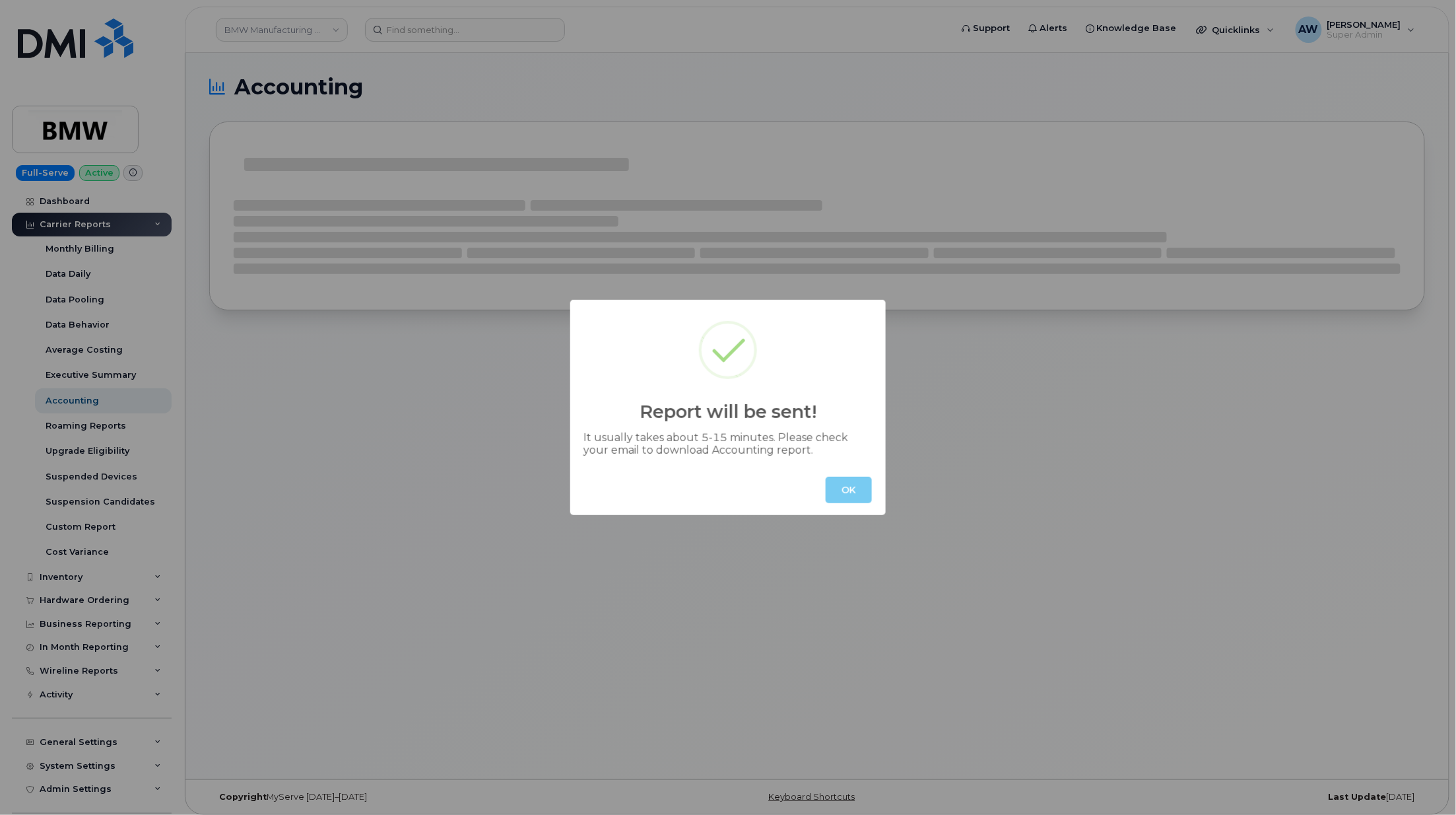
click at [840, 479] on button "OK" at bounding box center [848, 489] width 46 height 26
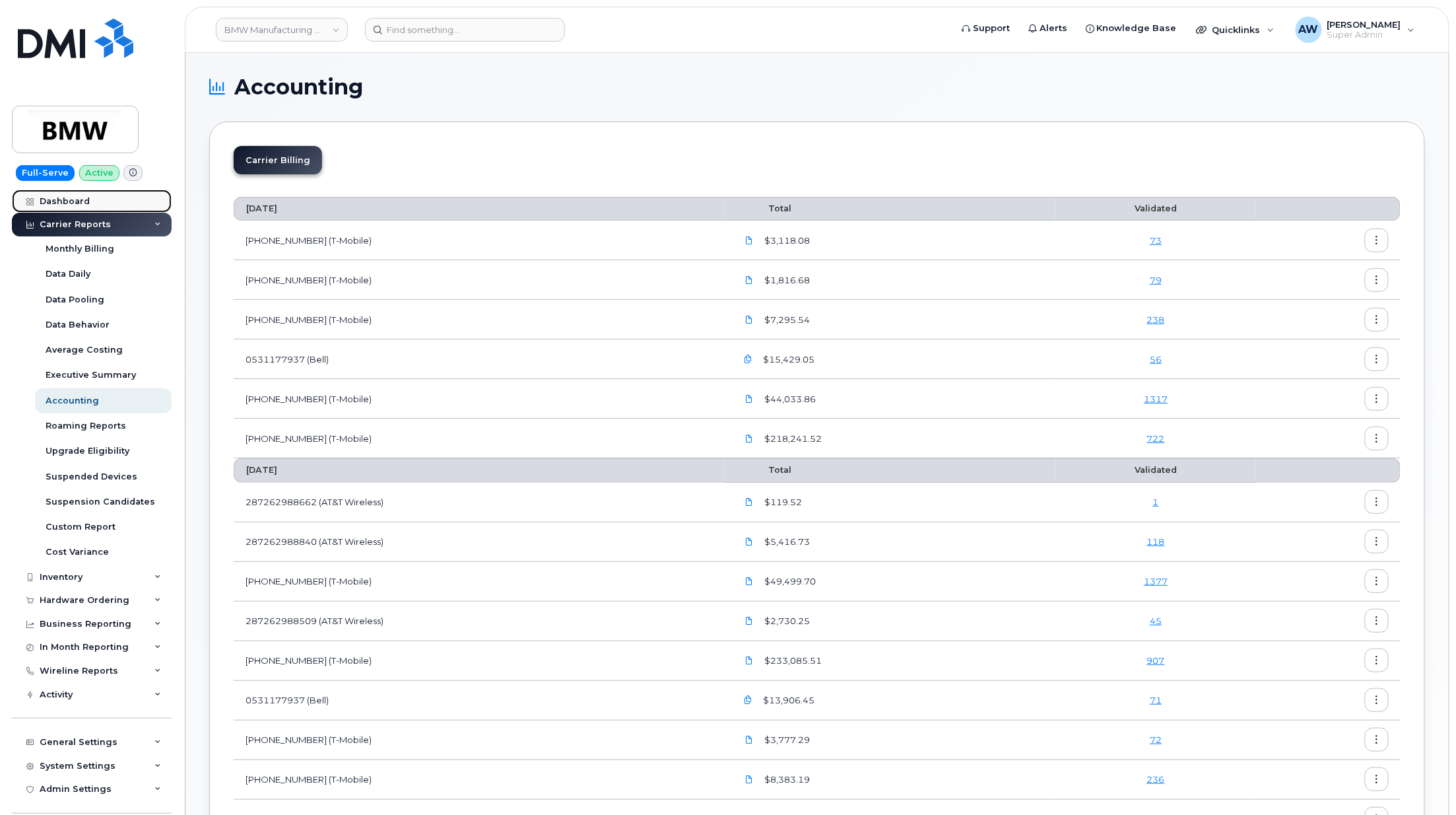
click at [60, 199] on div "Dashboard" at bounding box center [64, 201] width 50 height 11
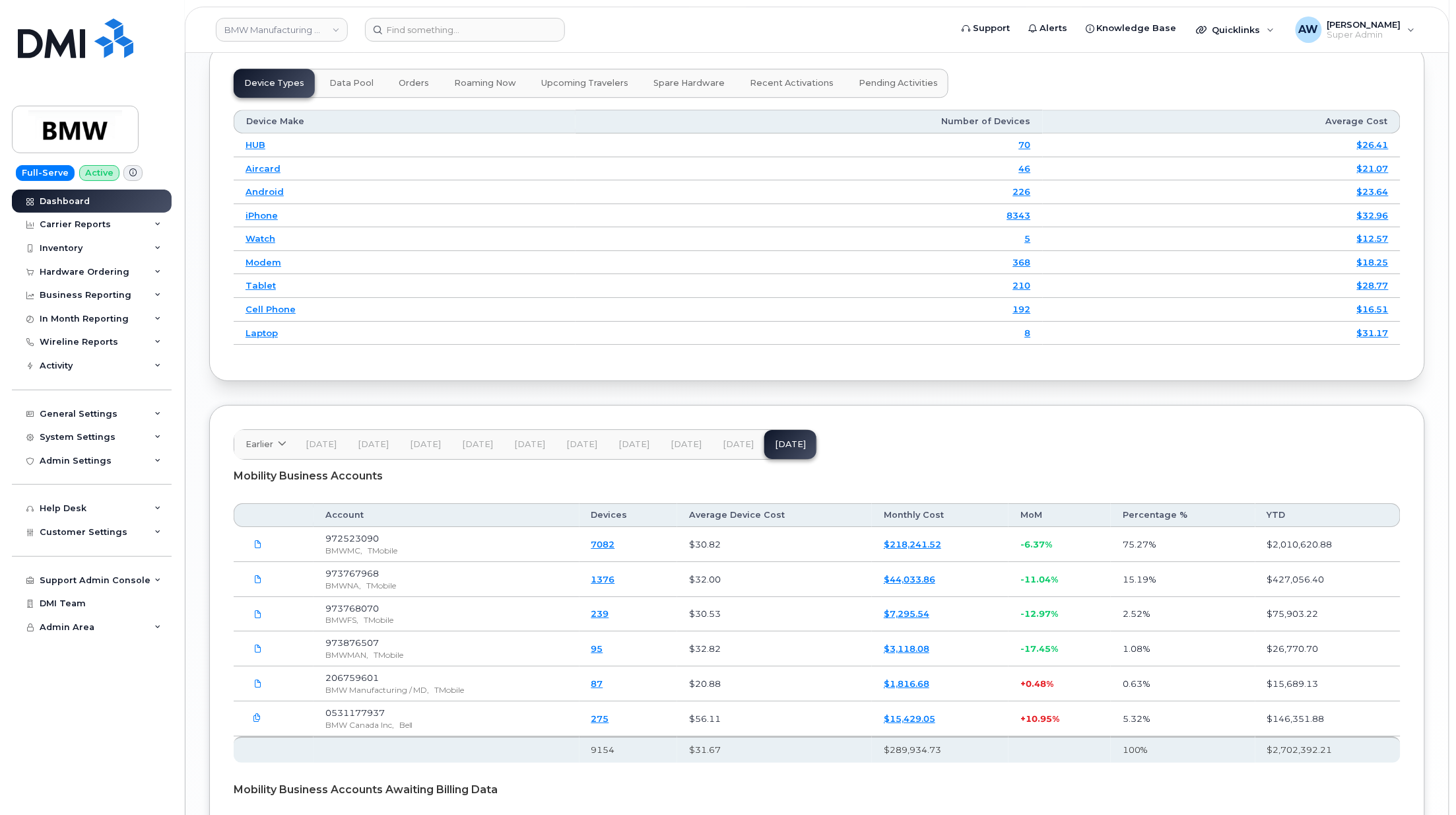
scroll to position [2004, 0]
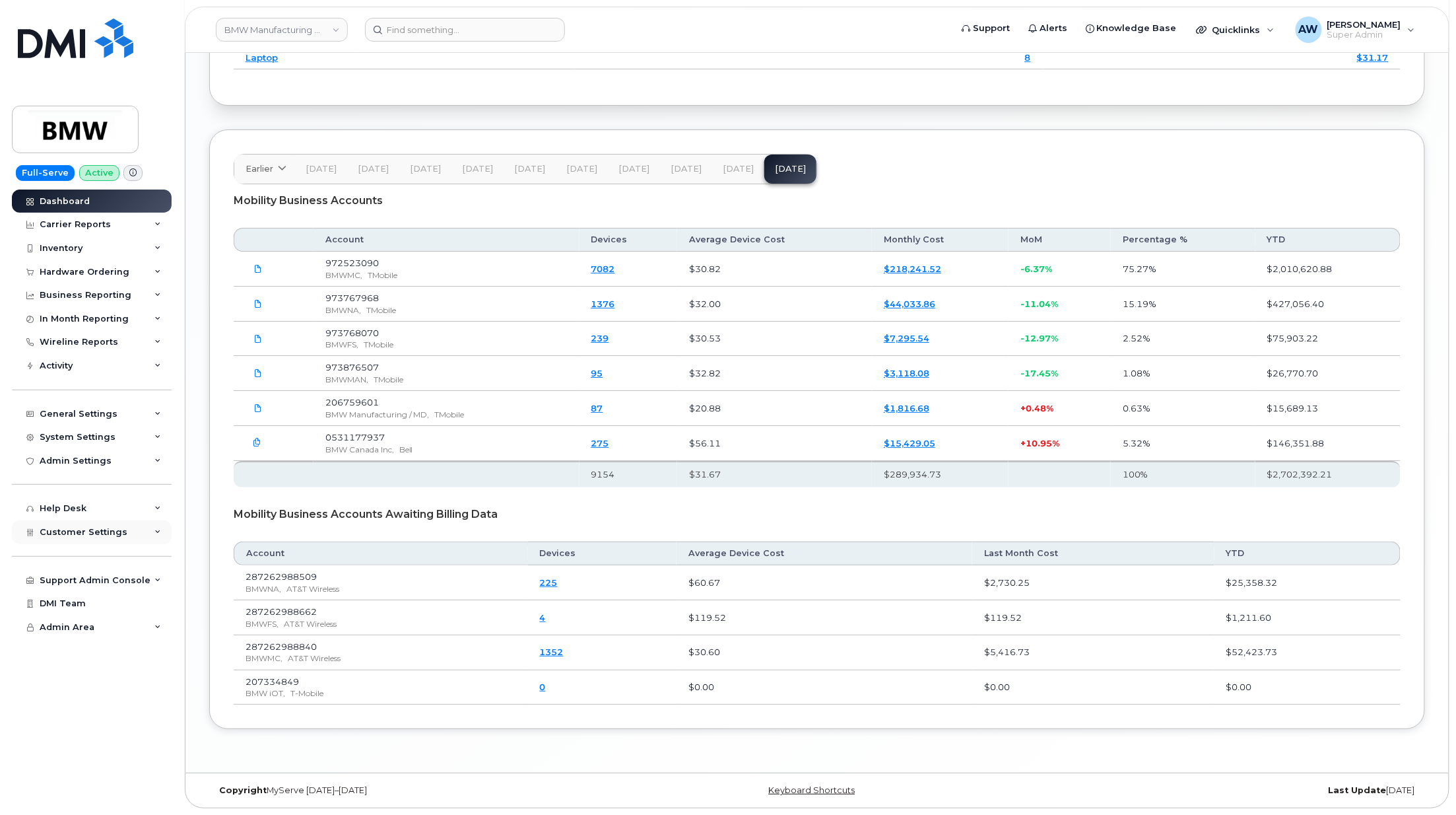
click at [117, 538] on div "Customer Settings" at bounding box center [92, 532] width 160 height 24
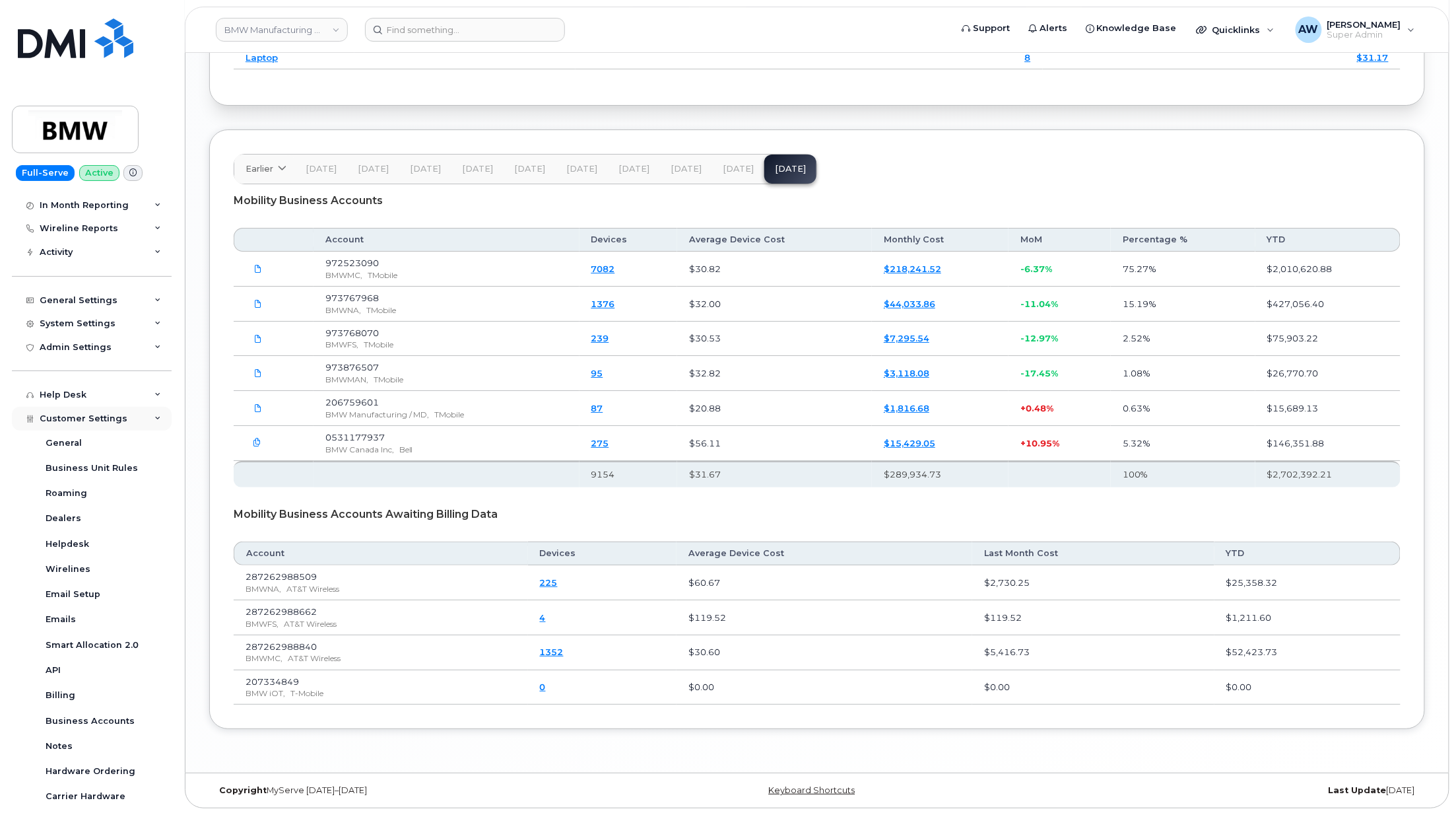
scroll to position [202, 0]
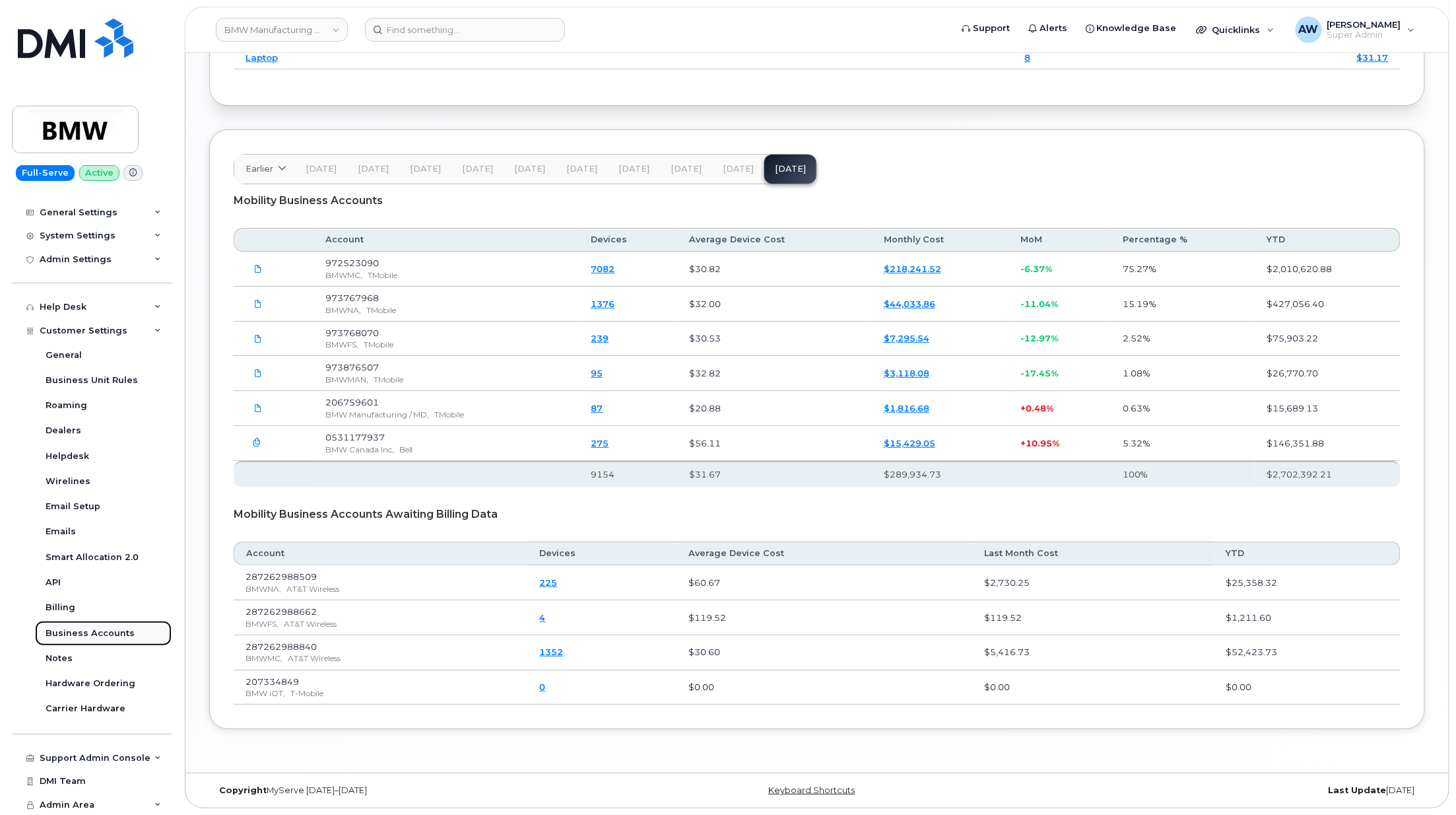
click at [131, 632] on link "Business Accounts" at bounding box center [103, 633] width 136 height 25
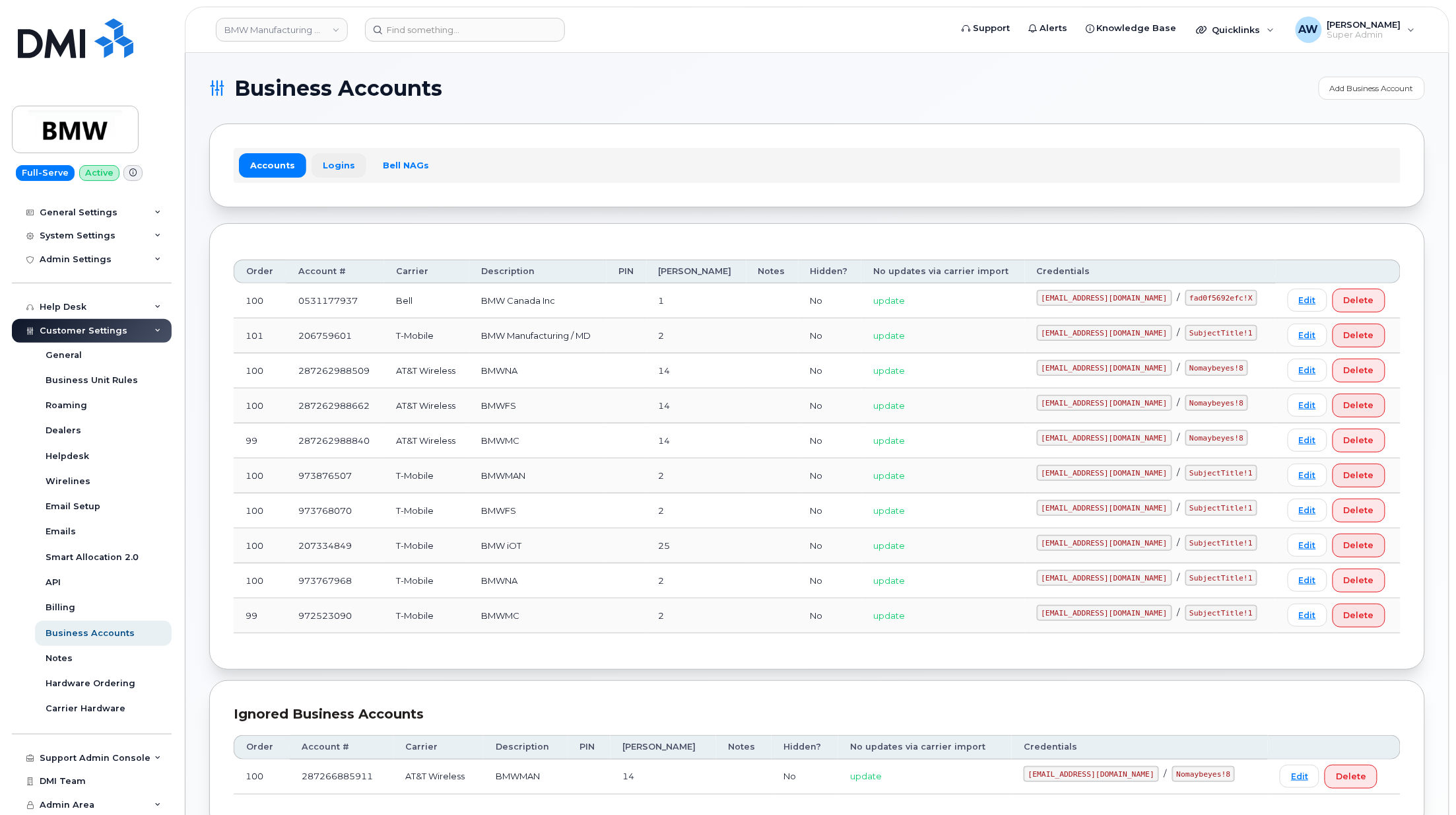
click at [325, 162] on link "Logins" at bounding box center [339, 165] width 55 height 24
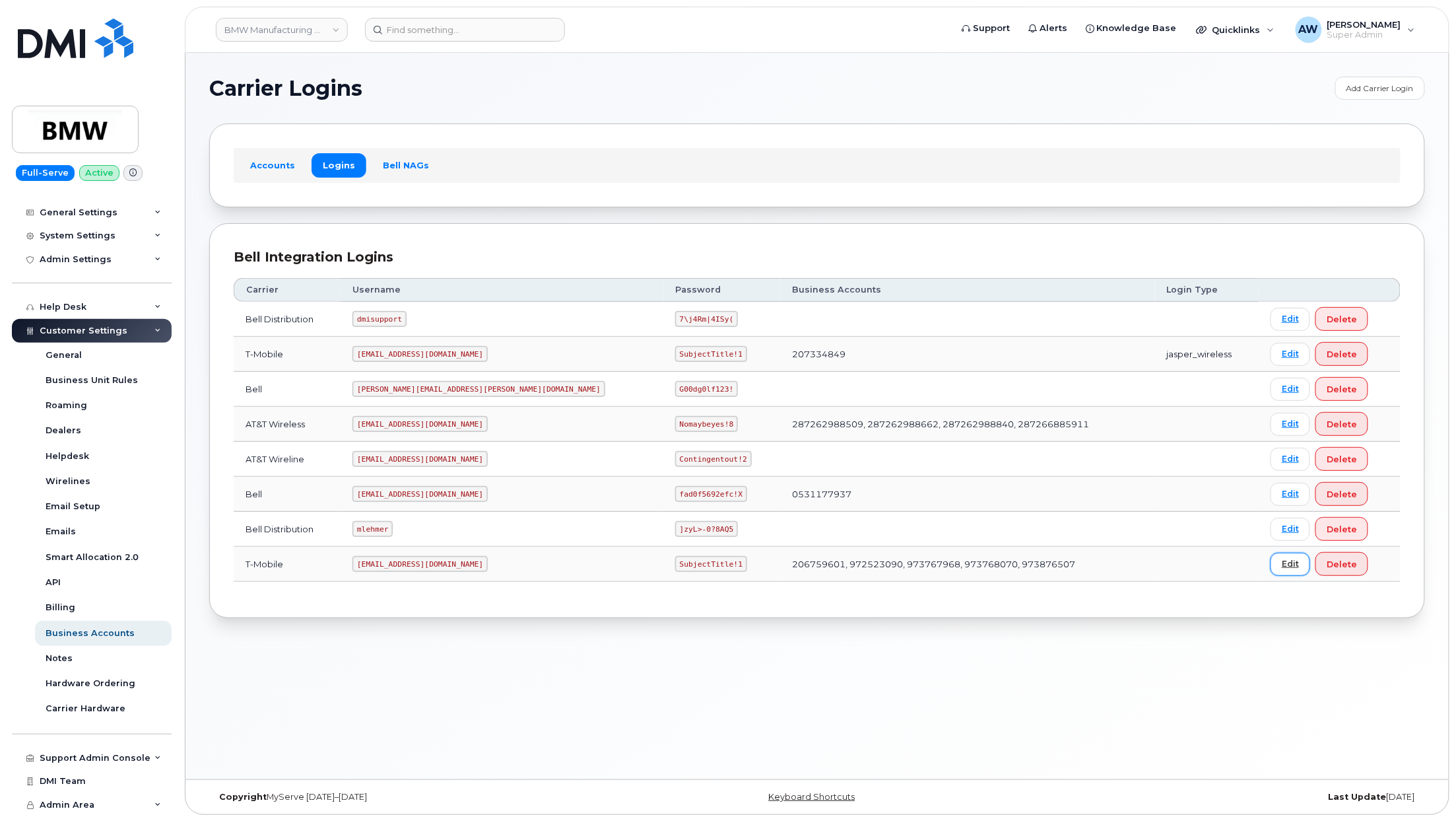
click at [1281, 565] on link "Edit" at bounding box center [1290, 564] width 40 height 23
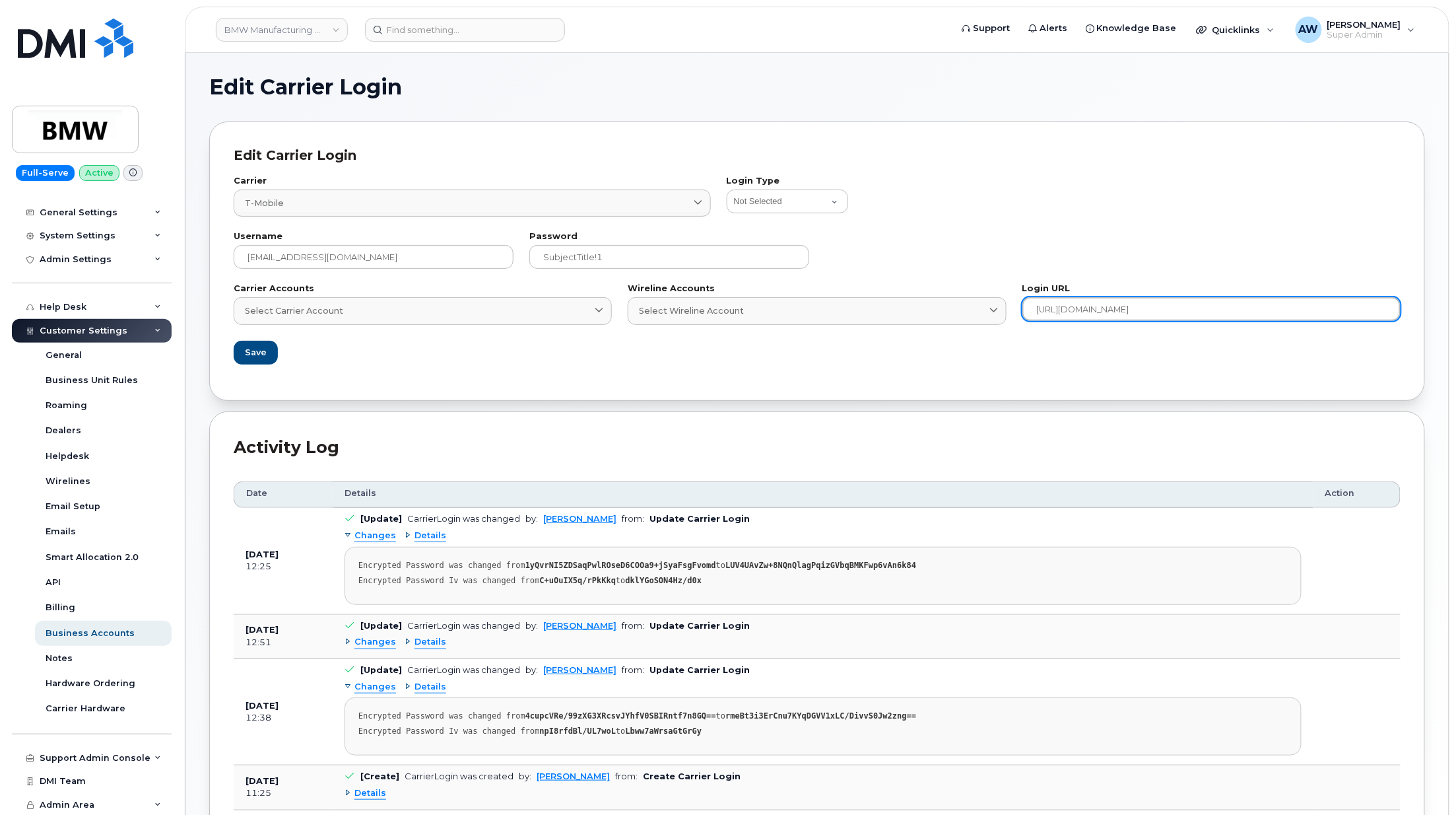
click at [1224, 313] on input "https://enterprise.tmorders.com/portal/dashboard/index" at bounding box center [1211, 308] width 378 height 24
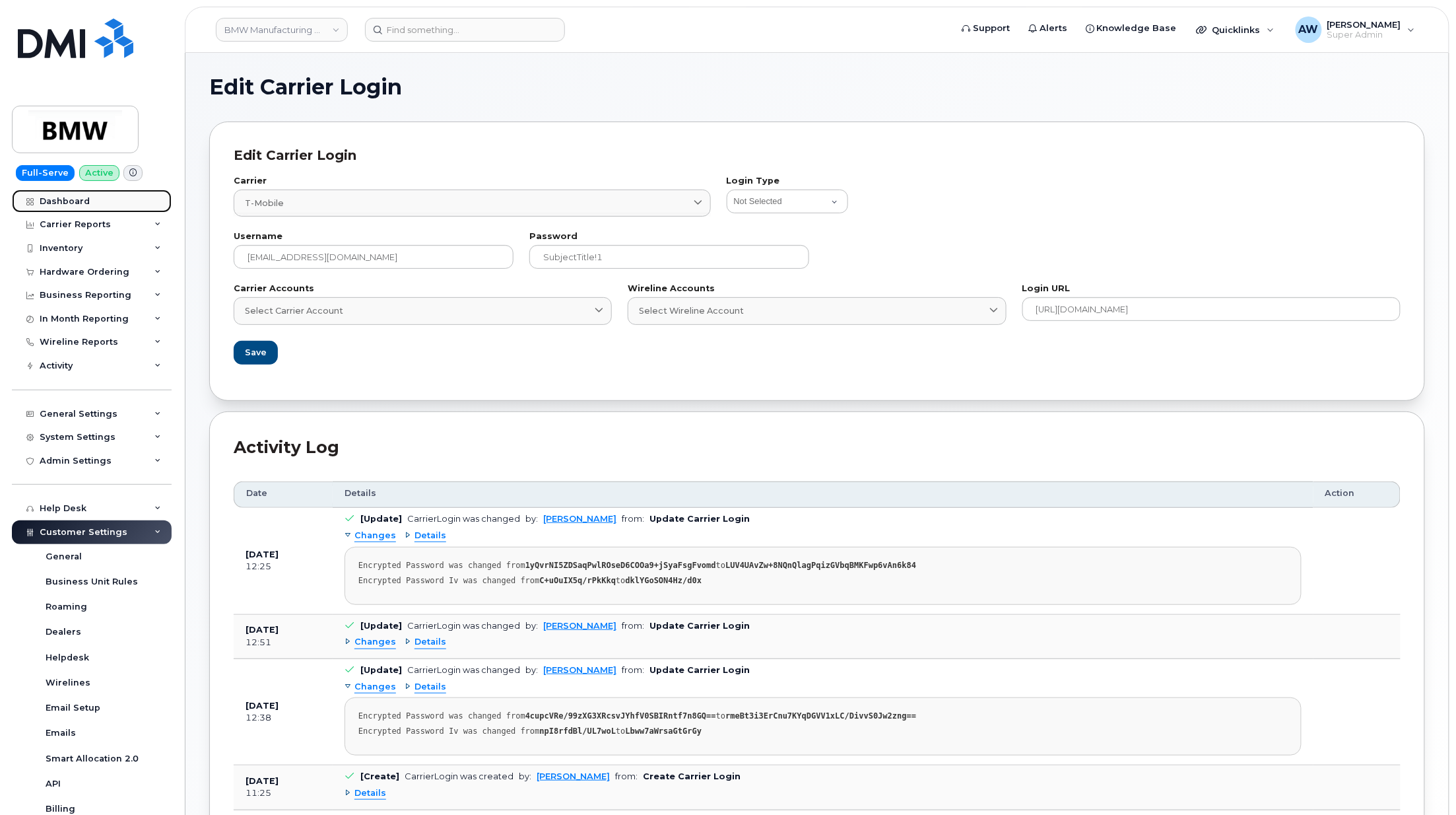
click at [73, 202] on div "Dashboard" at bounding box center [64, 201] width 50 height 11
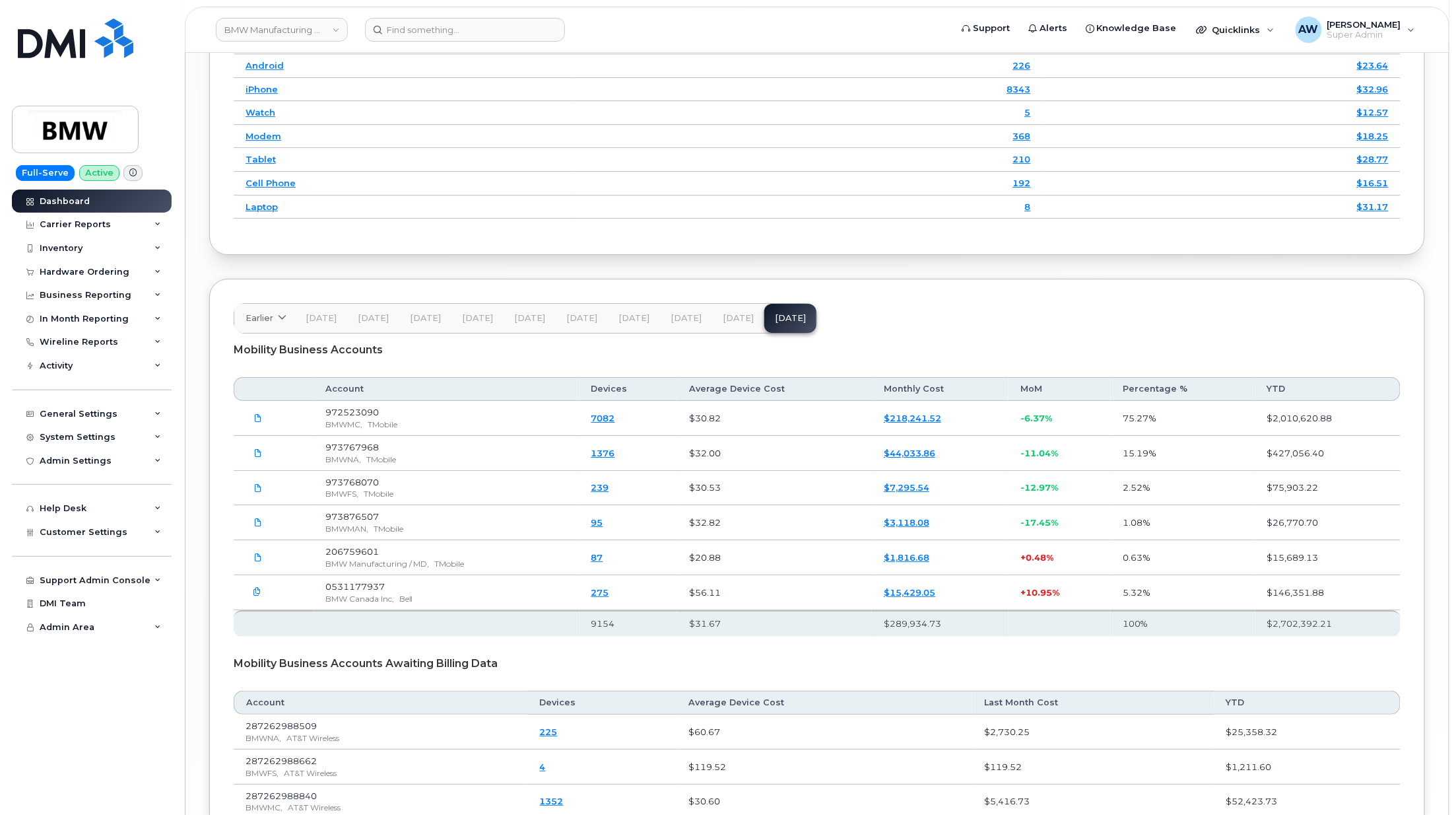
scroll to position [2004, 0]
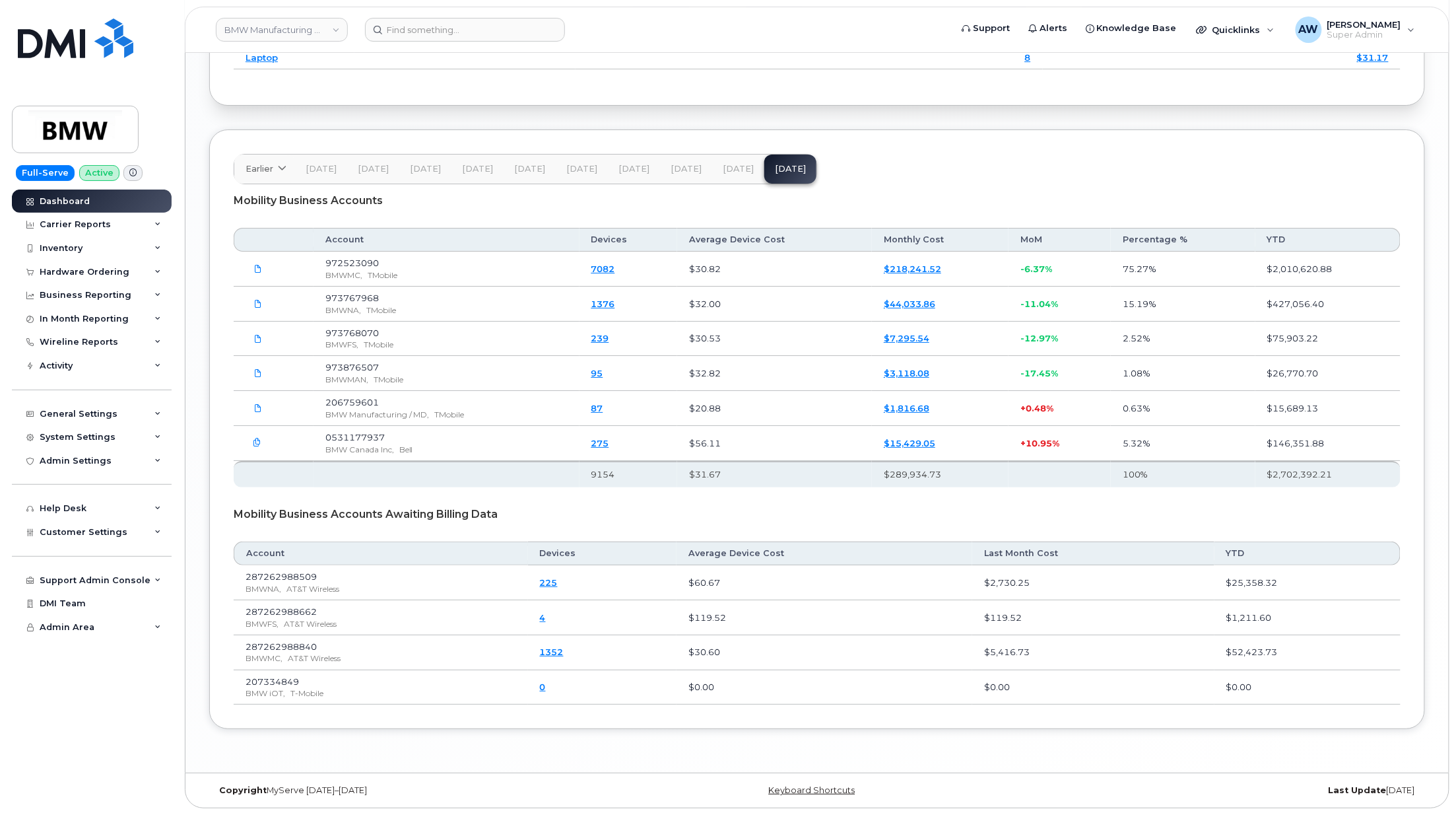
click at [277, 676] on span "207334849" at bounding box center [272, 681] width 54 height 11
copy span "207334849"
click at [105, 534] on span "Customer Settings" at bounding box center [84, 532] width 88 height 10
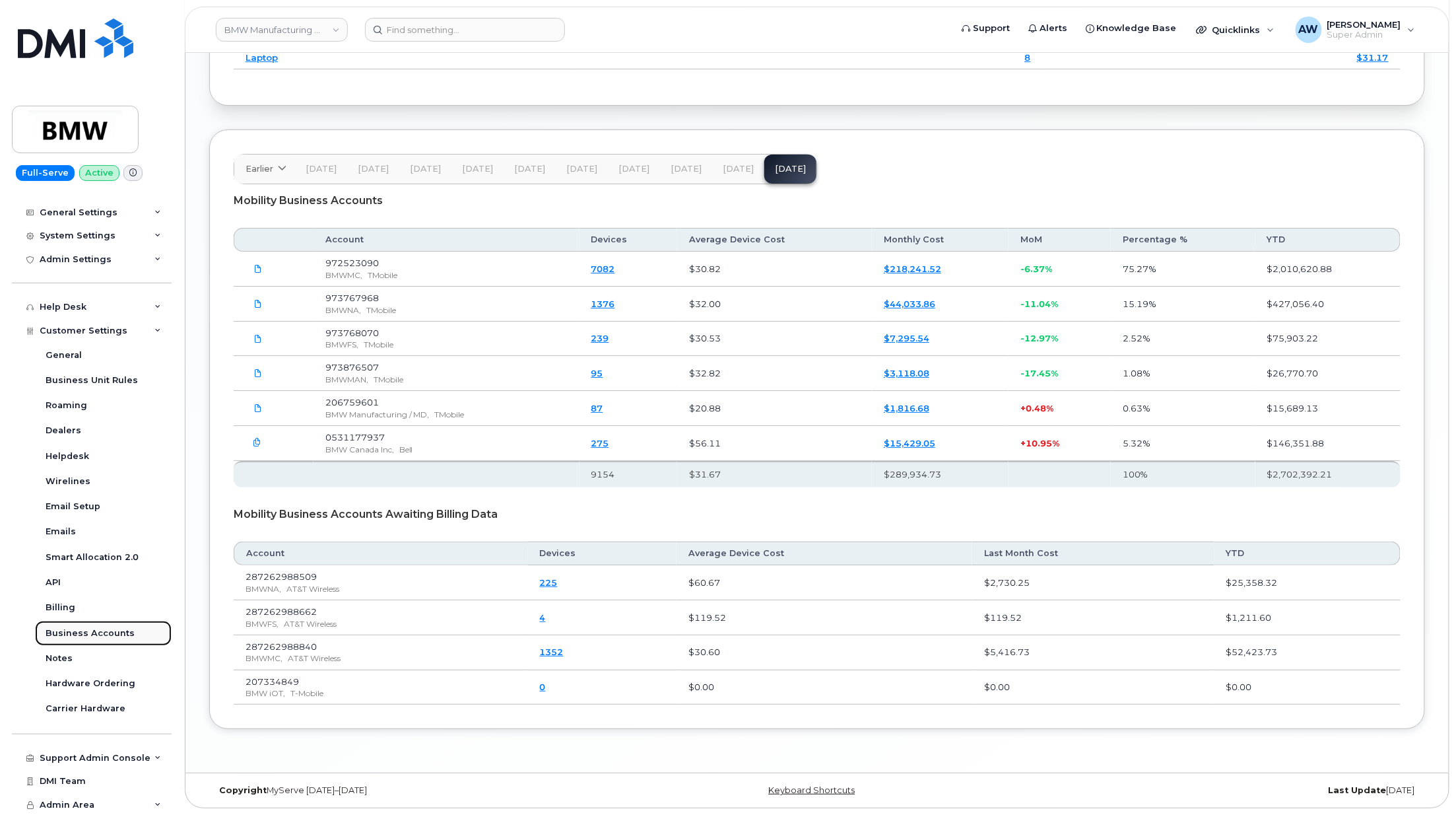
click at [116, 621] on link "Business Accounts" at bounding box center [103, 633] width 136 height 25
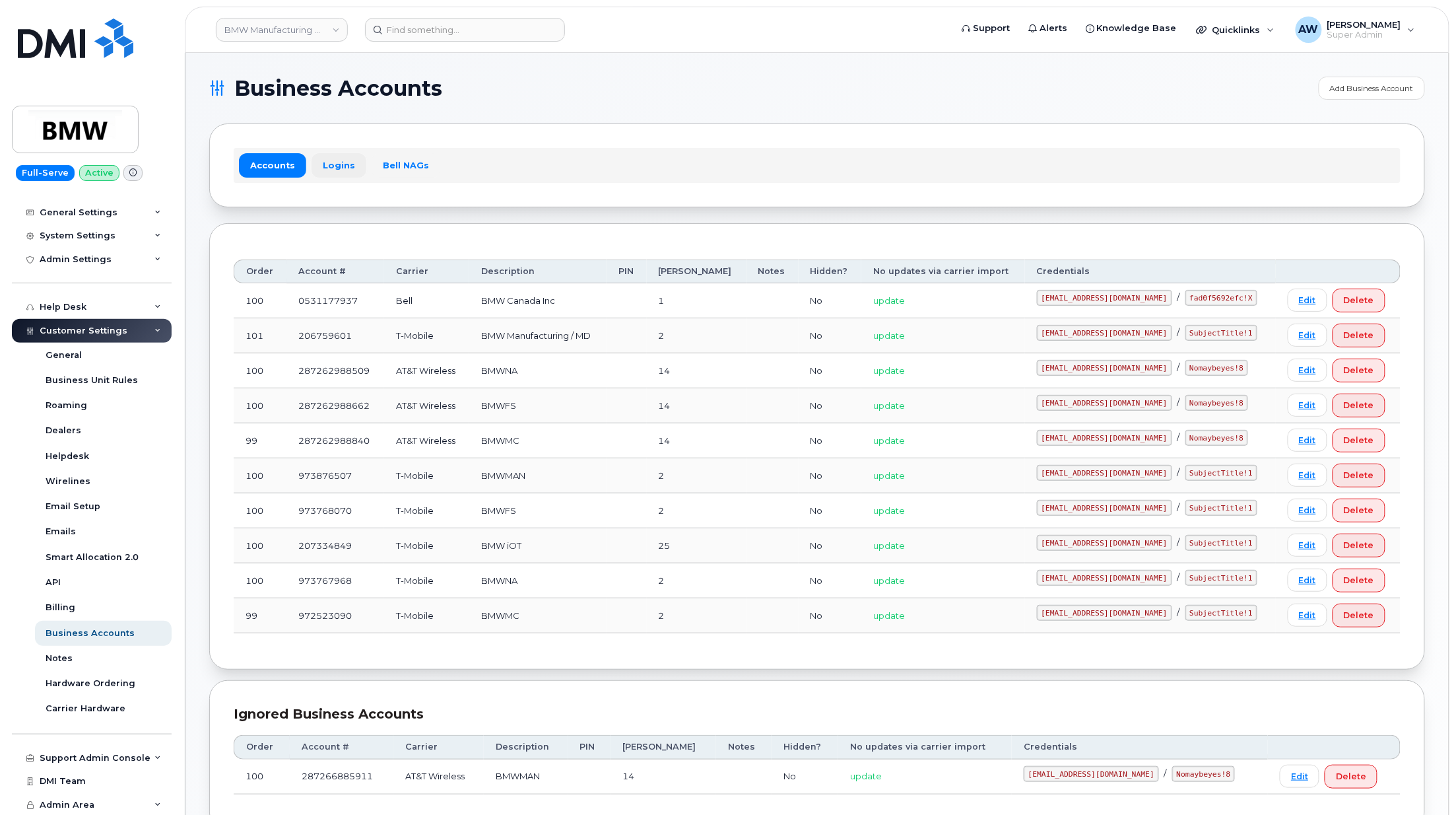
click at [331, 162] on link "Logins" at bounding box center [339, 165] width 55 height 24
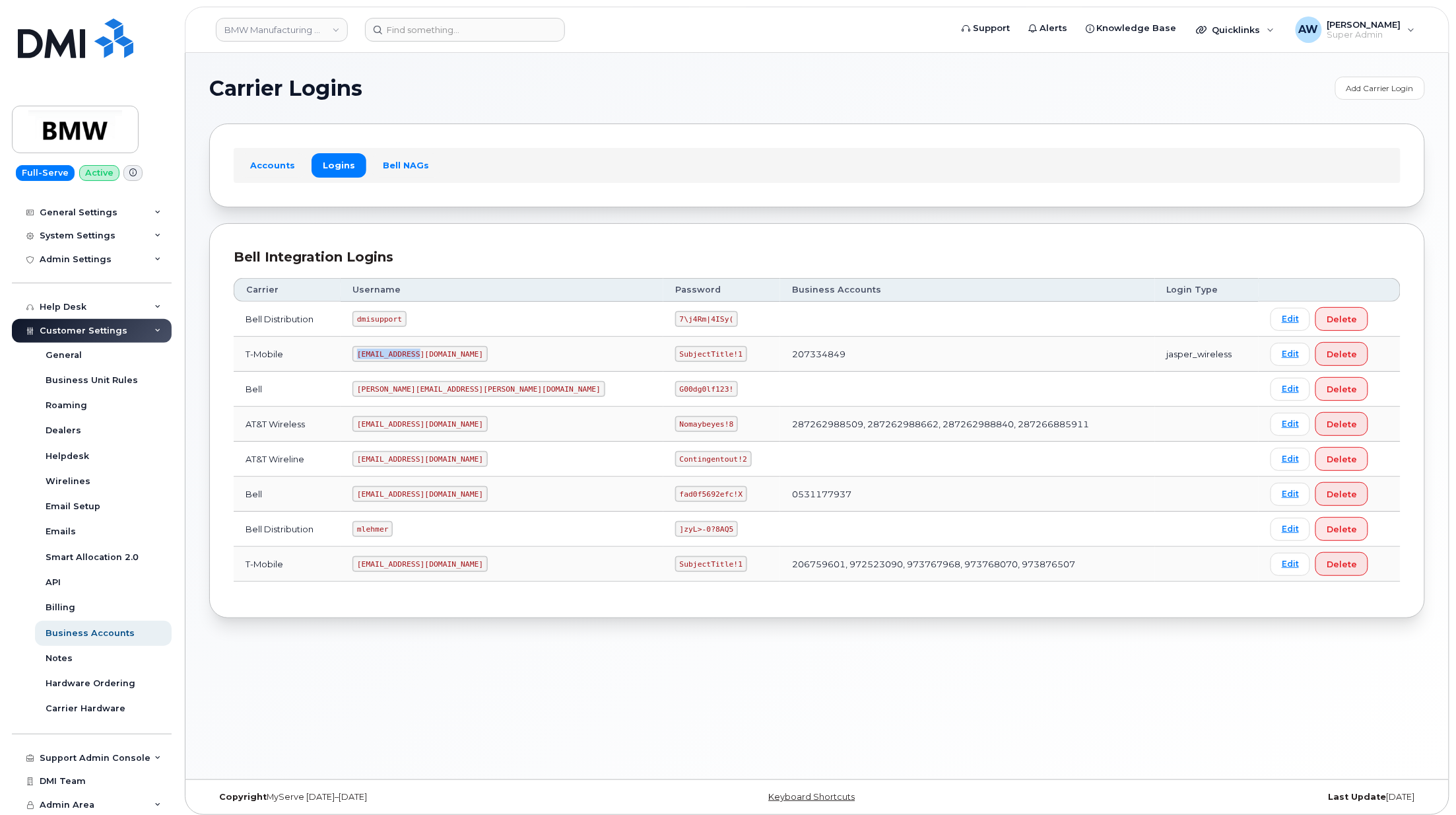
drag, startPoint x: 381, startPoint y: 357, endPoint x: 438, endPoint y: 355, distance: 57.0
click at [438, 355] on code "msem@dminc.com" at bounding box center [420, 353] width 135 height 16
copy code "msem@dminc.com"
drag, startPoint x: 545, startPoint y: 361, endPoint x: 617, endPoint y: 355, distance: 72.2
click at [663, 355] on td "SubjectTitle!1" at bounding box center [721, 354] width 117 height 35
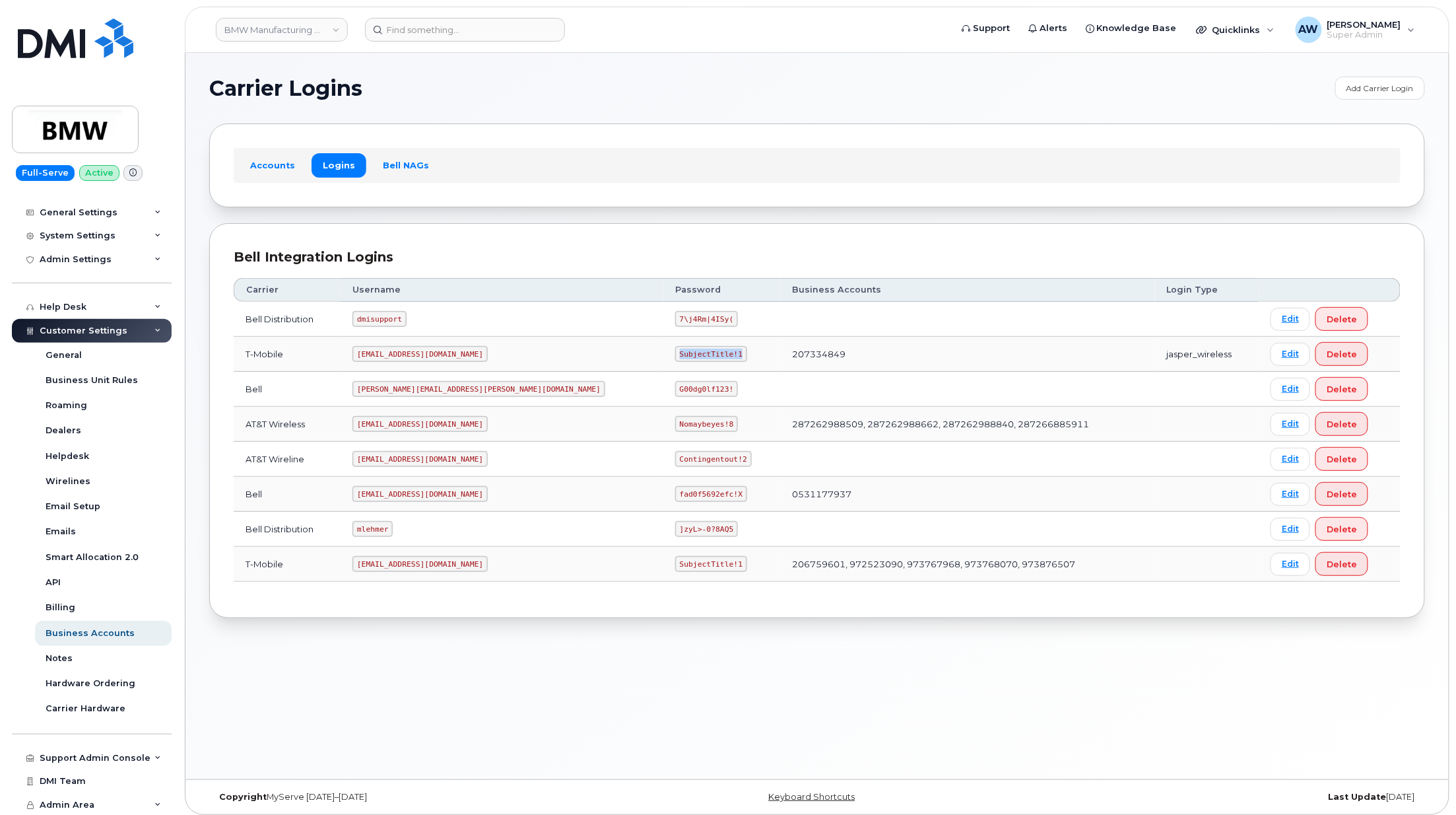
copy code "SubjectTitle!1"
click at [1271, 351] on link "Edit" at bounding box center [1290, 354] width 40 height 23
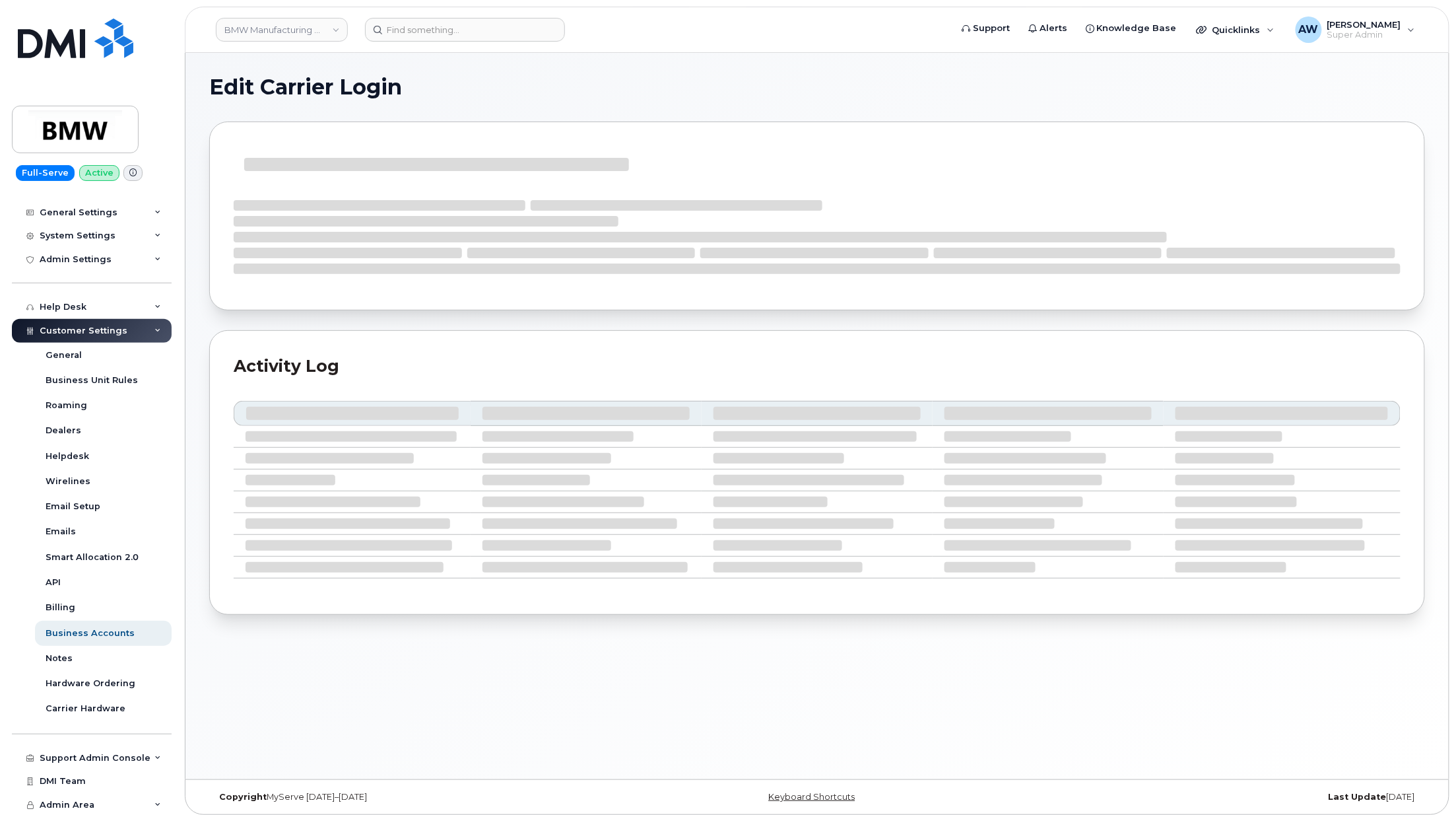
select select "jasper_wireless"
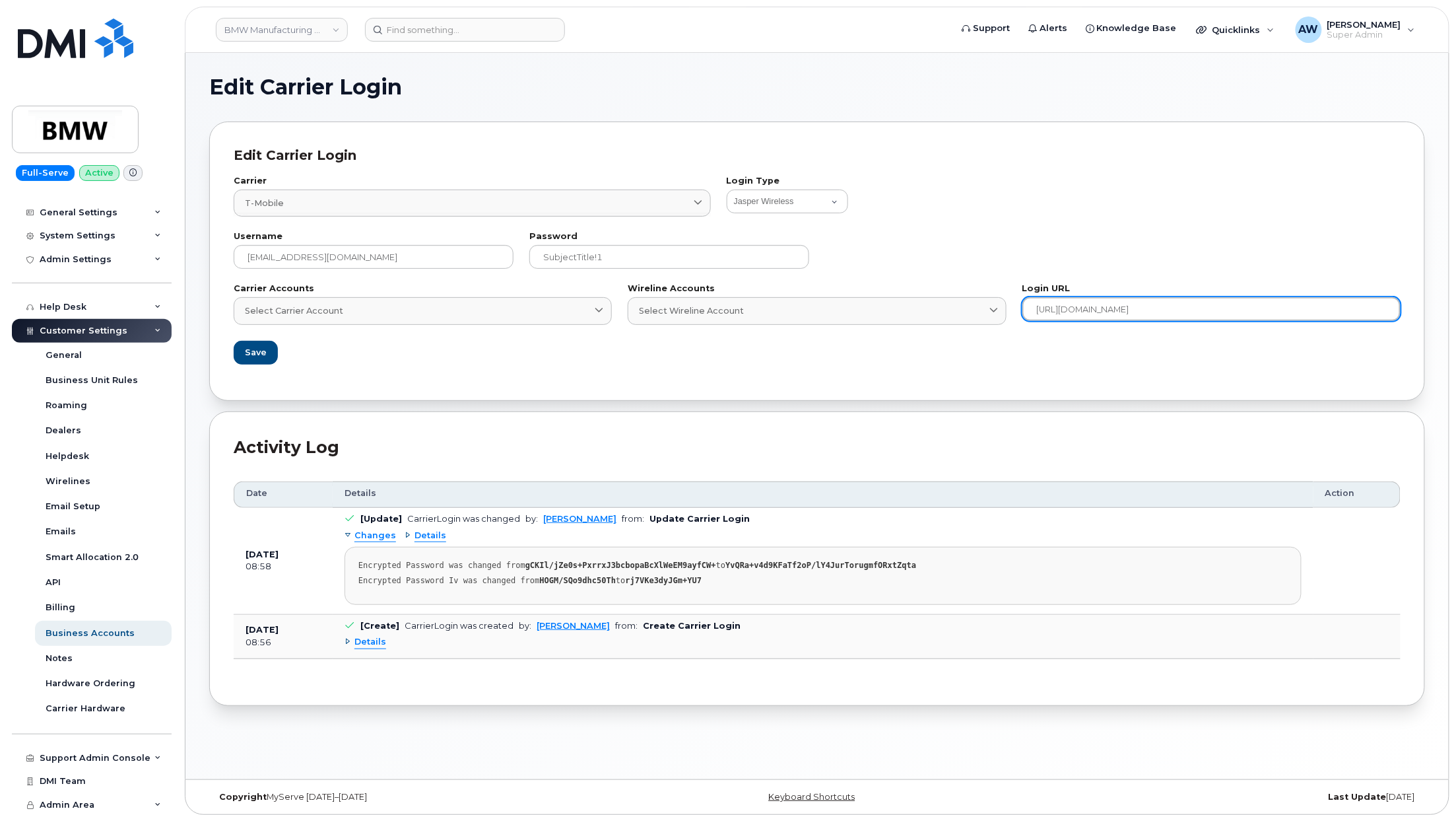
click at [1228, 316] on input "https://tfb.t-mobile.com/apps/tfb_billing/dashboard" at bounding box center [1211, 308] width 378 height 24
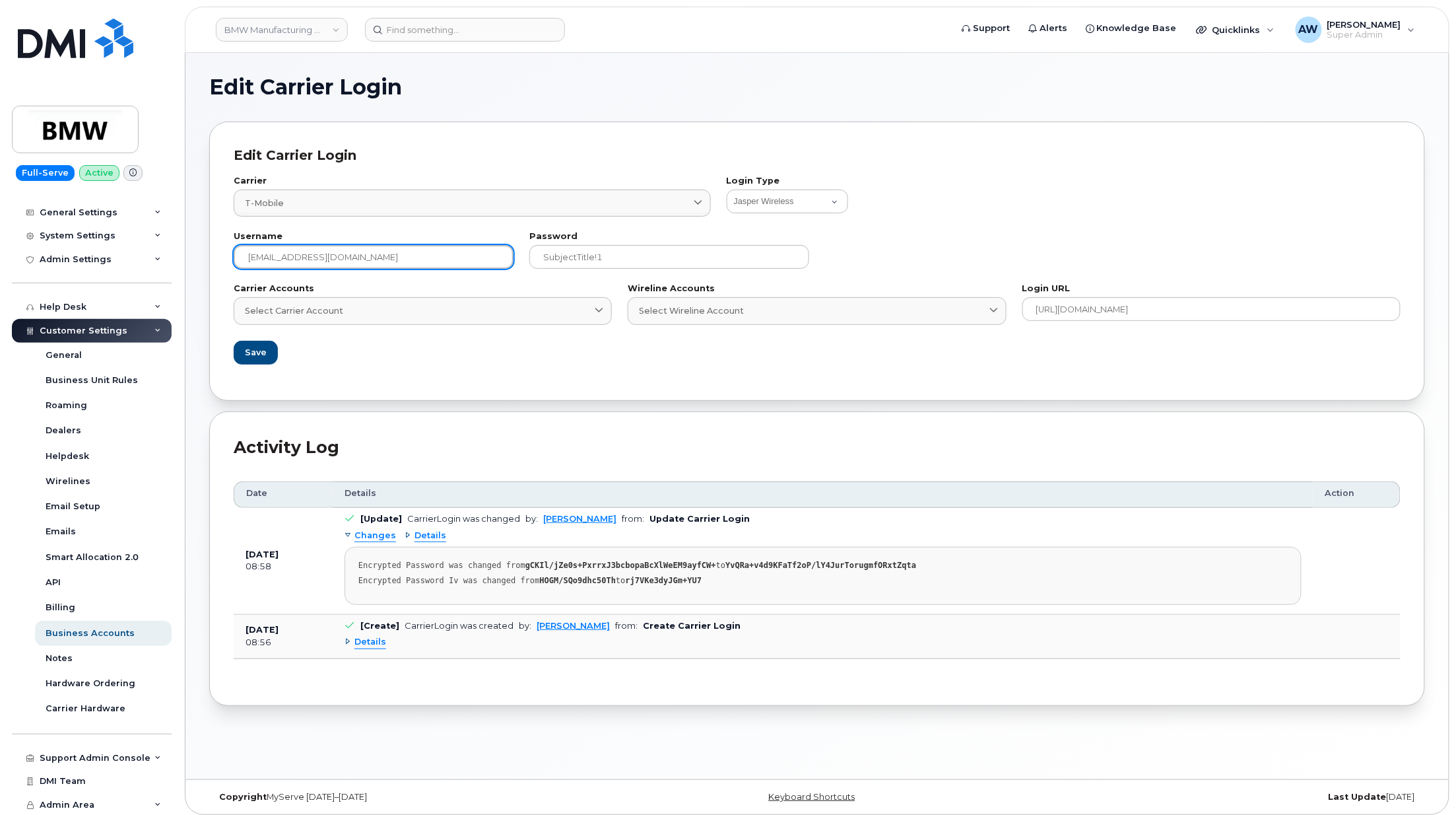
click at [428, 261] on input "msem@dminc.com" at bounding box center [373, 256] width 280 height 24
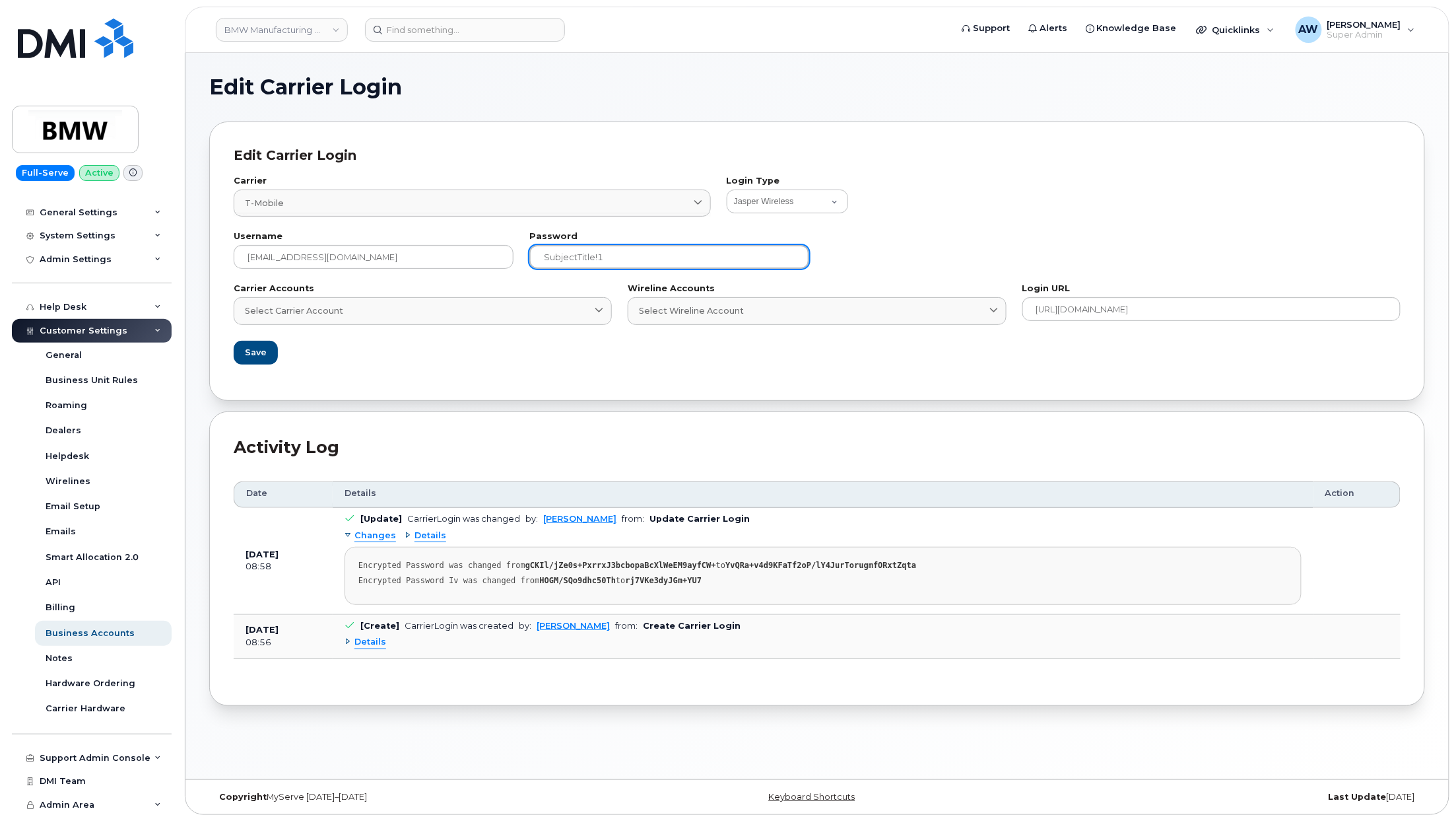
click at [574, 255] on input "SubjectTitle!1" at bounding box center [669, 256] width 280 height 24
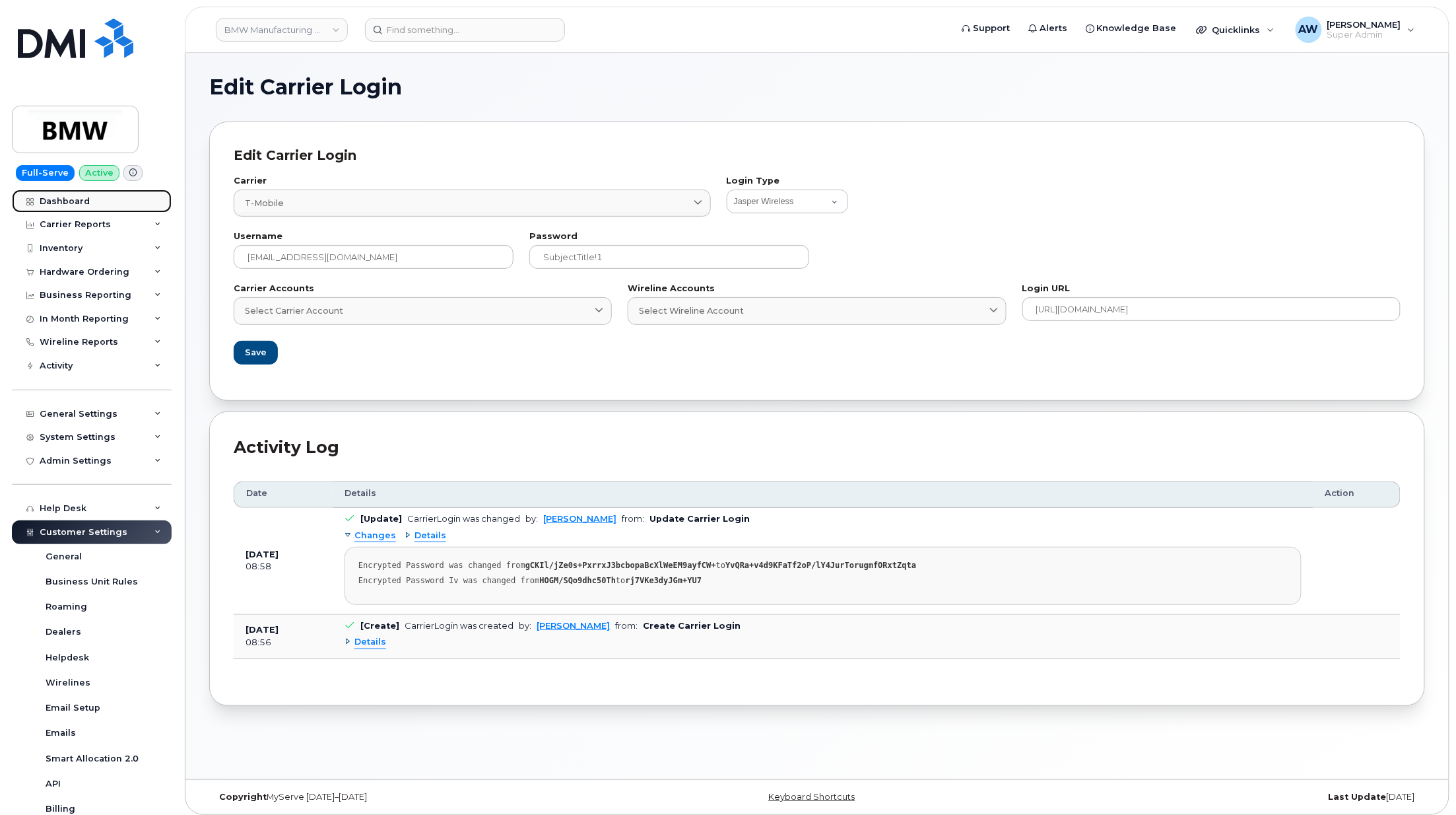
click at [83, 197] on div "Dashboard" at bounding box center [64, 201] width 50 height 11
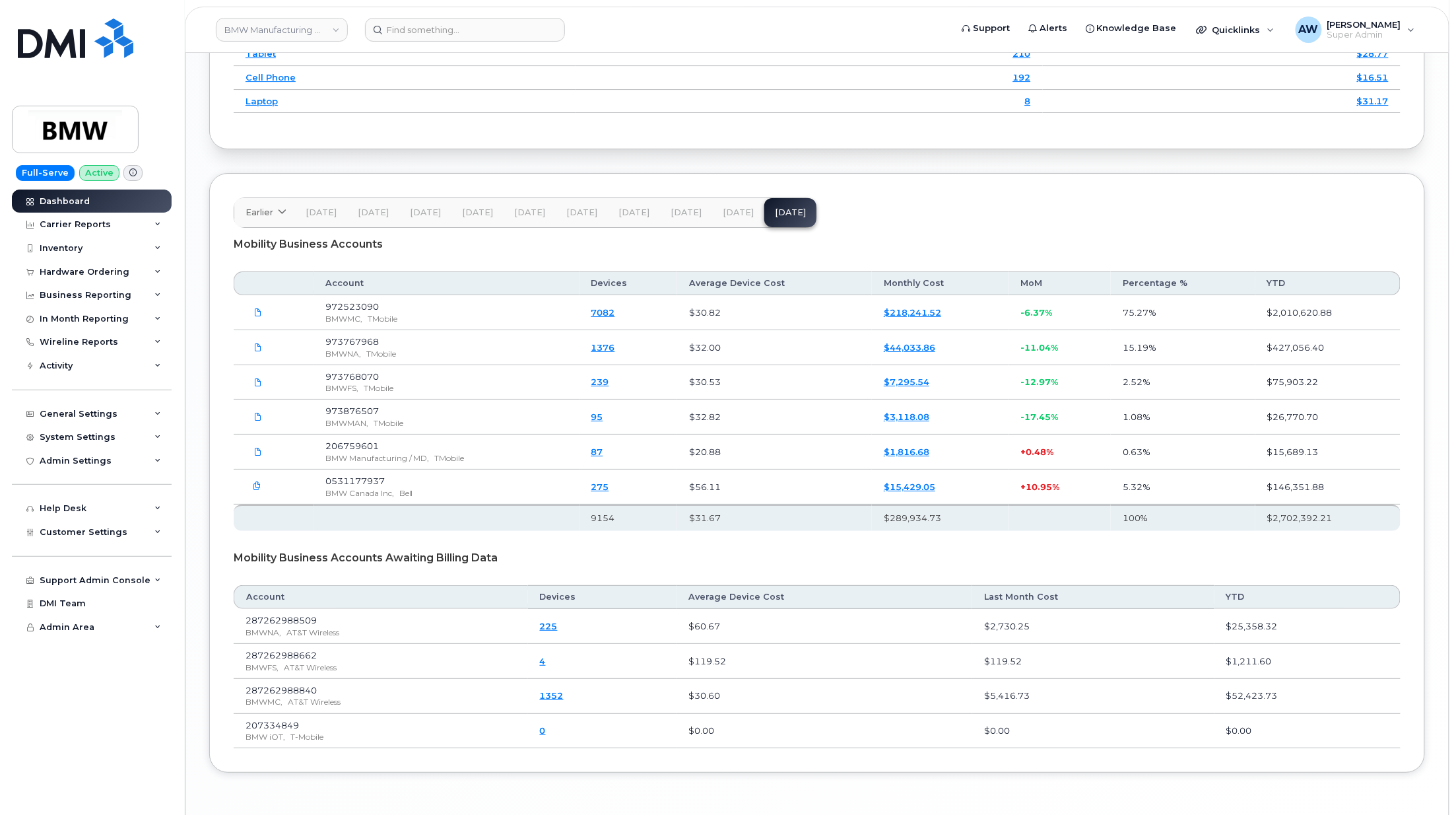
scroll to position [2004, 0]
